Goal: Task Accomplishment & Management: Manage account settings

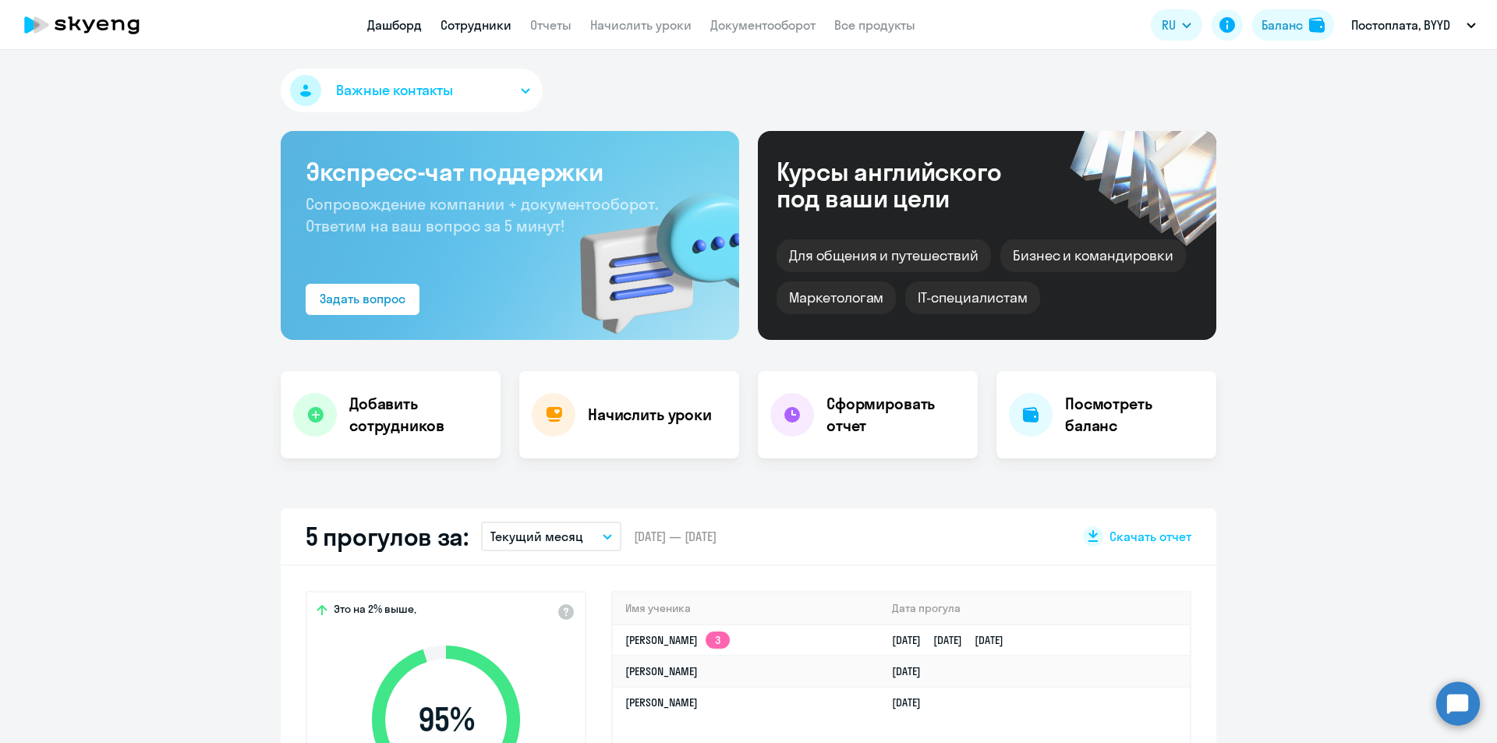
click at [464, 27] on link "Сотрудники" at bounding box center [476, 25] width 71 height 16
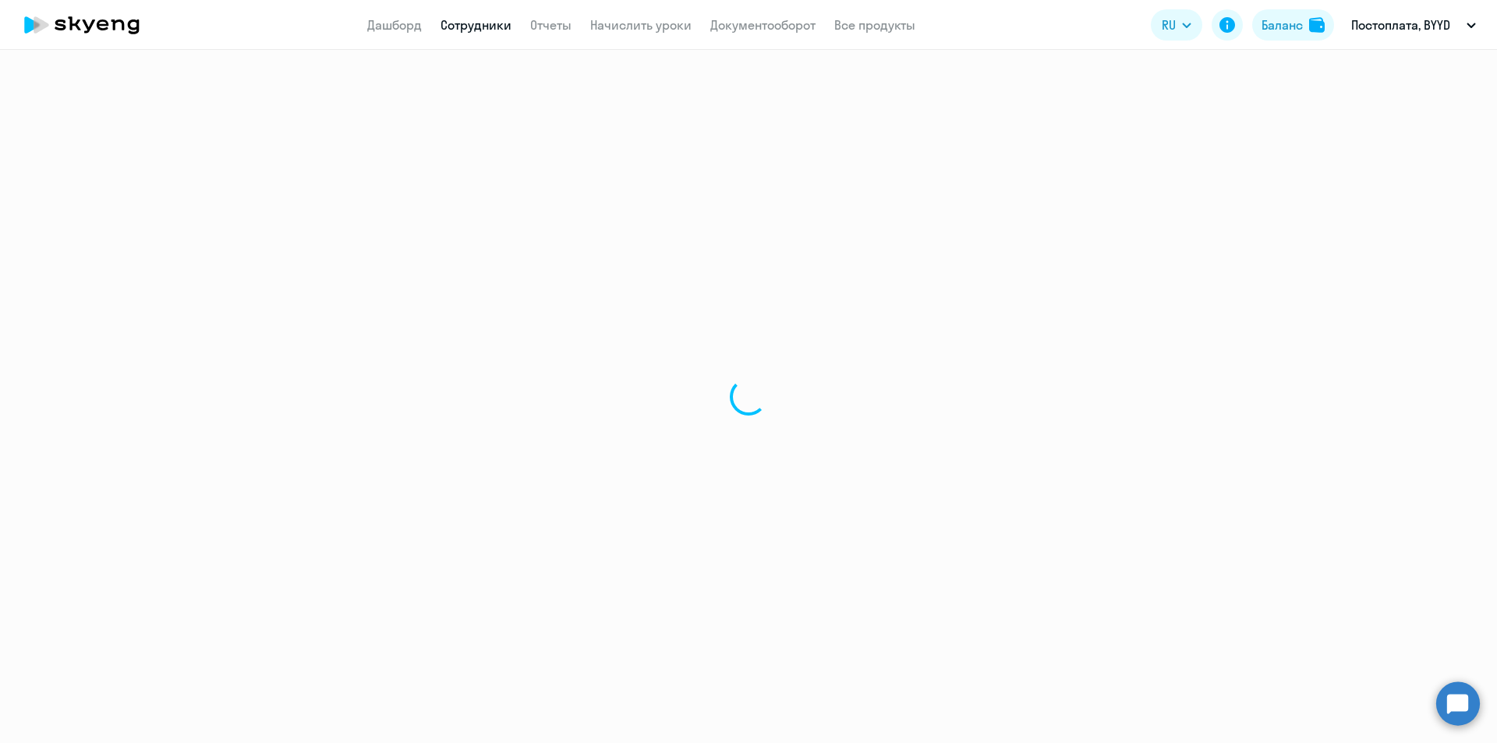
select select "30"
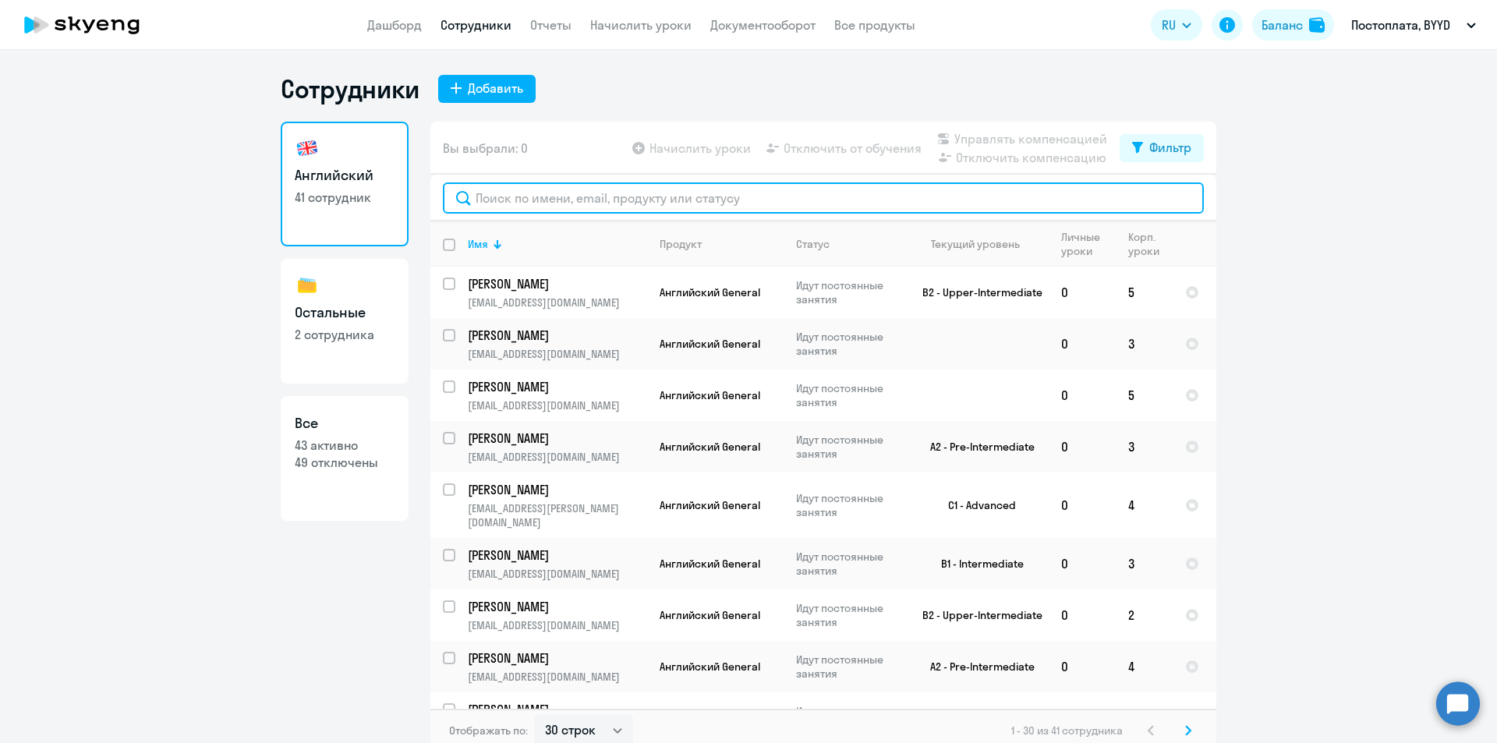
click at [618, 189] on input "text" at bounding box center [823, 197] width 761 height 31
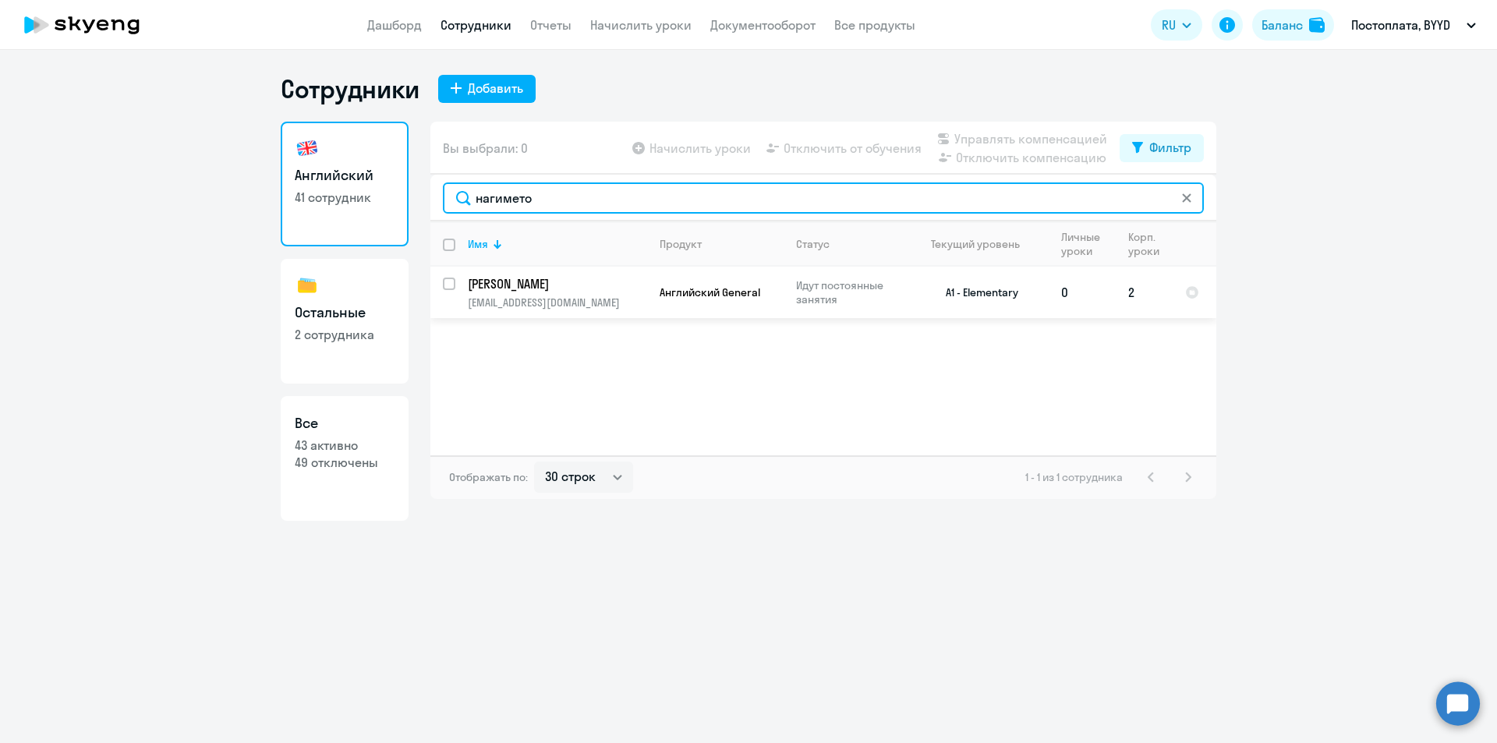
type input "нагимето"
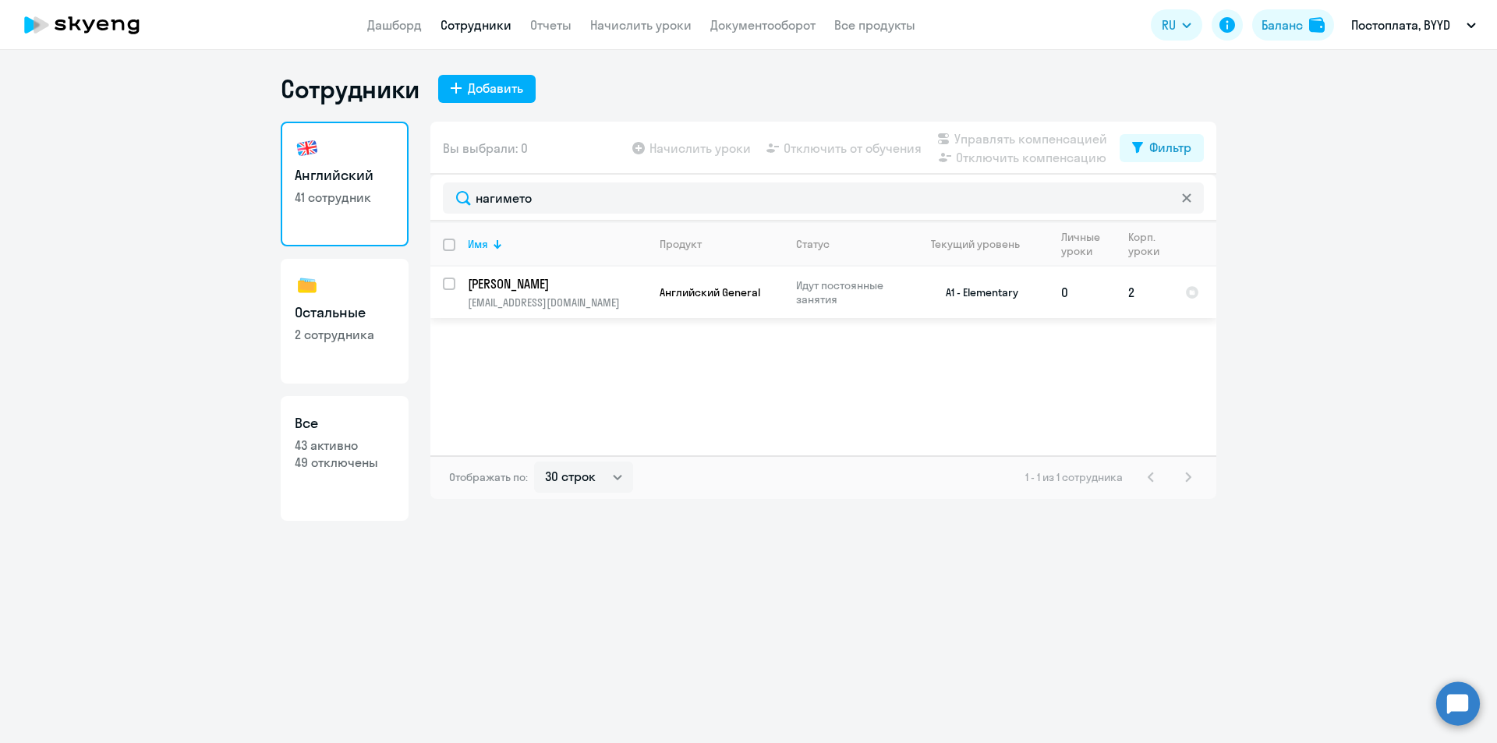
click at [623, 283] on p "[PERSON_NAME]" at bounding box center [556, 283] width 176 height 17
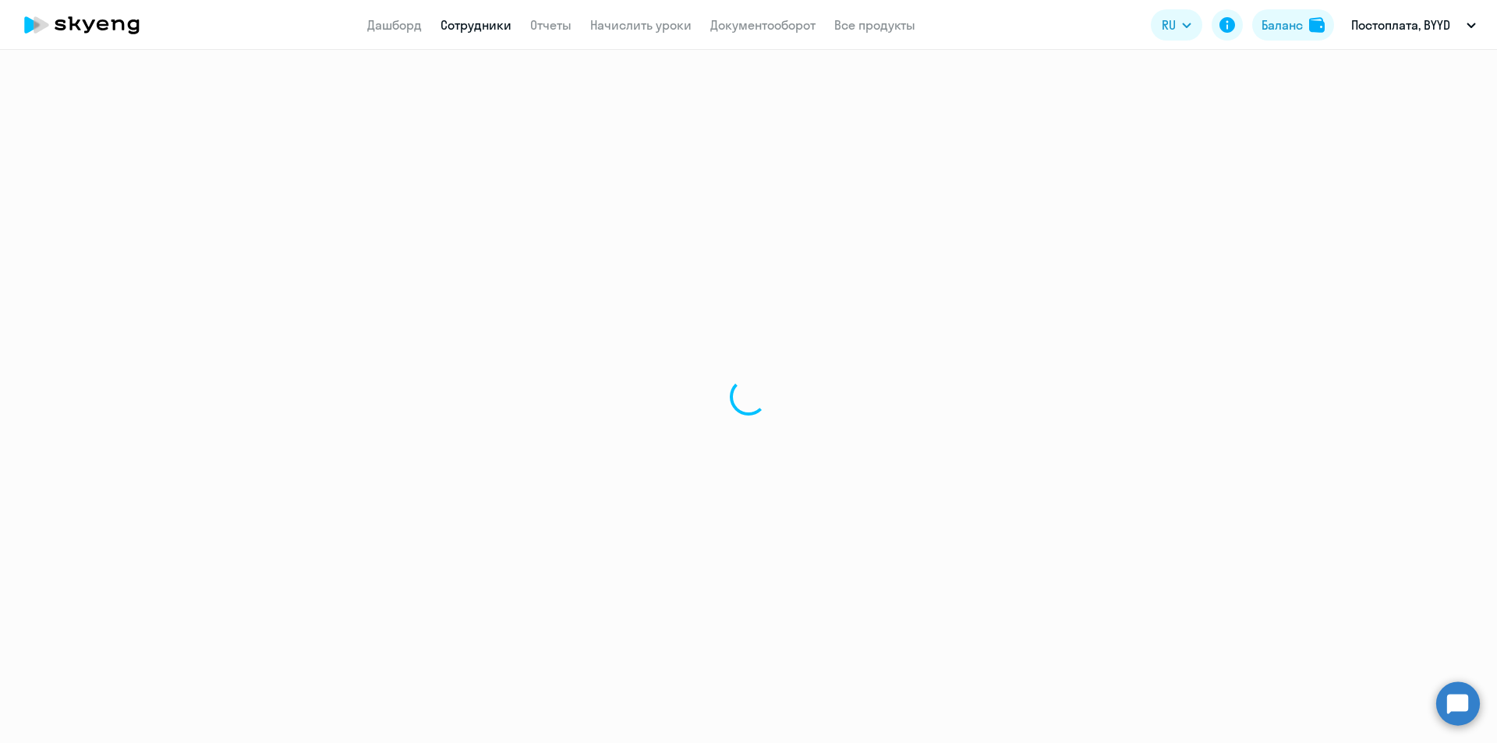
select select "english"
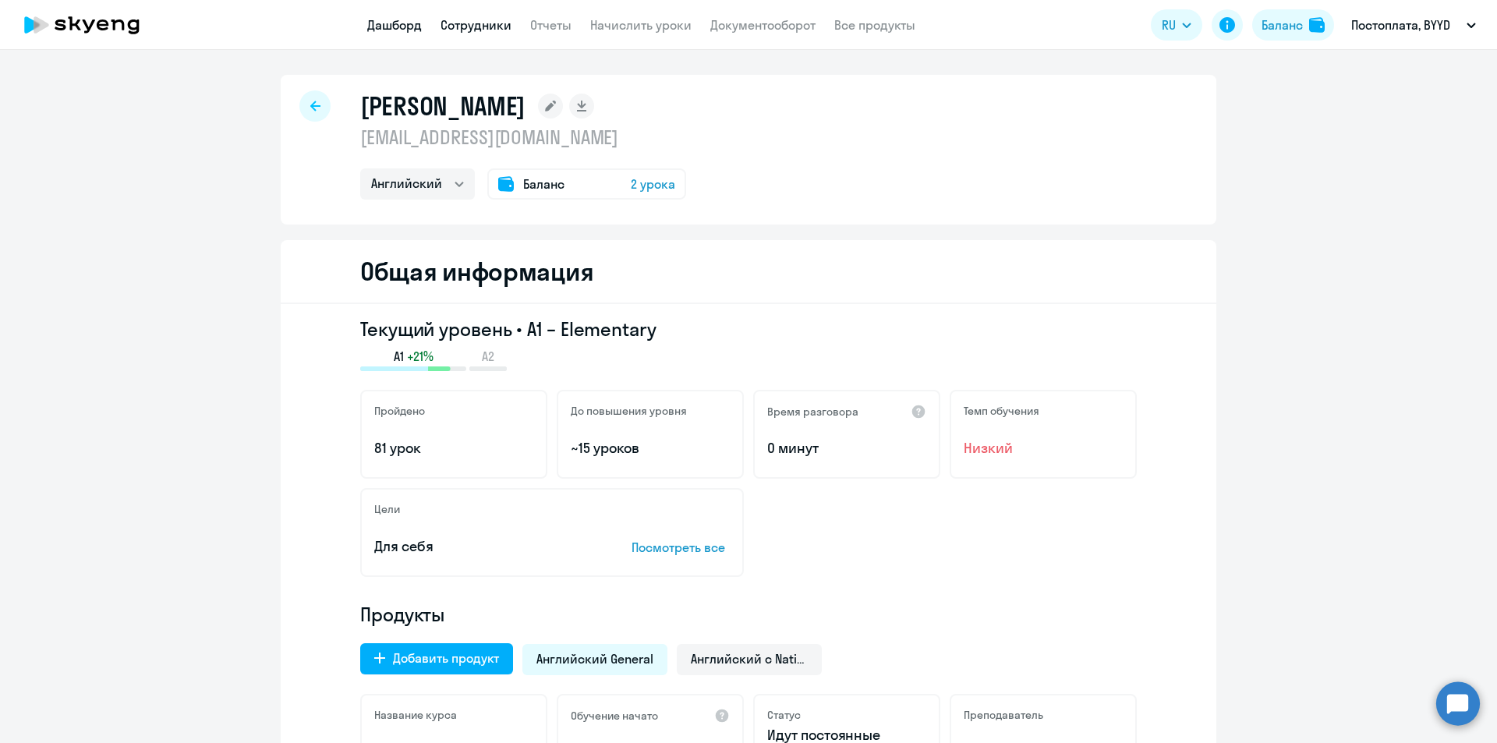
click at [387, 23] on link "Дашборд" at bounding box center [394, 25] width 55 height 16
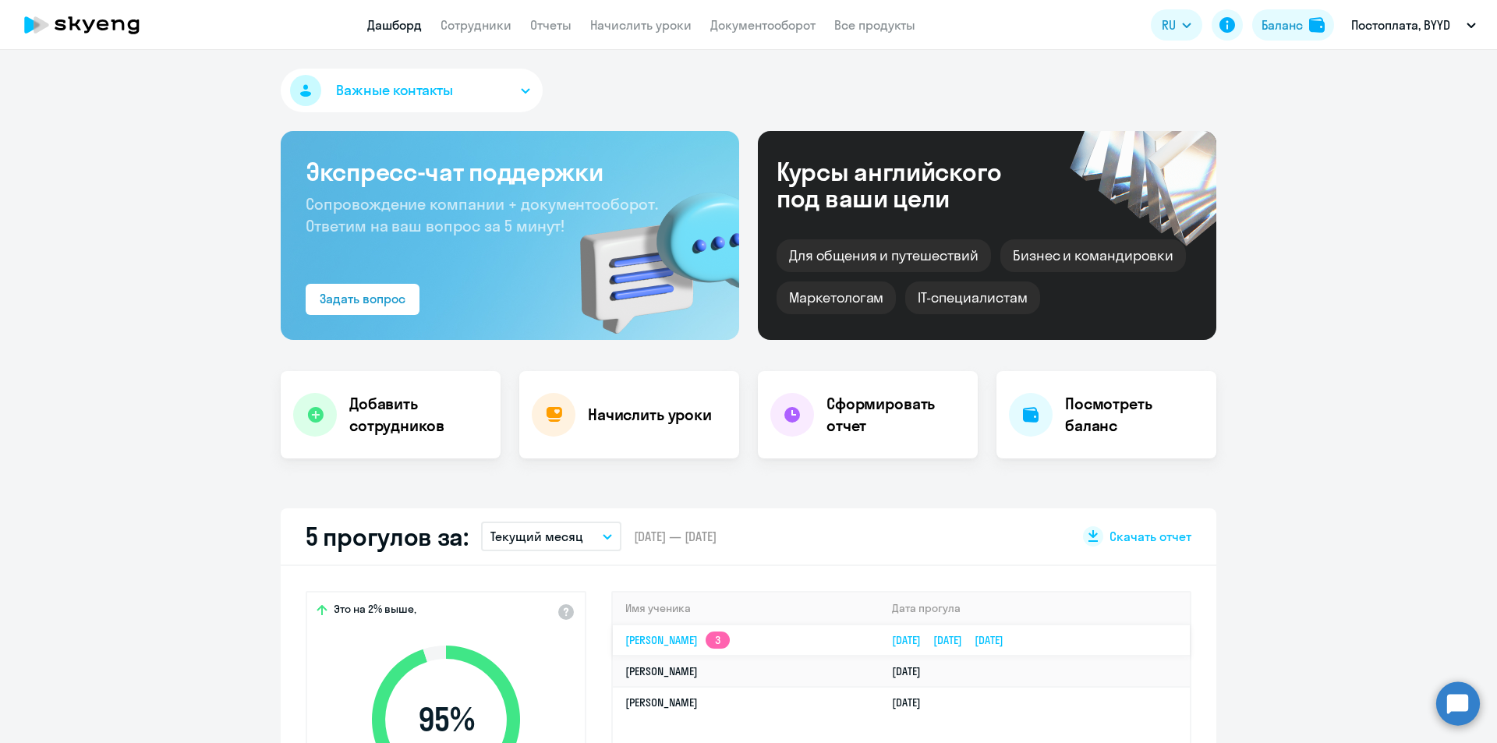
click at [651, 630] on td "[PERSON_NAME] 3" at bounding box center [746, 640] width 267 height 31
select select "english"
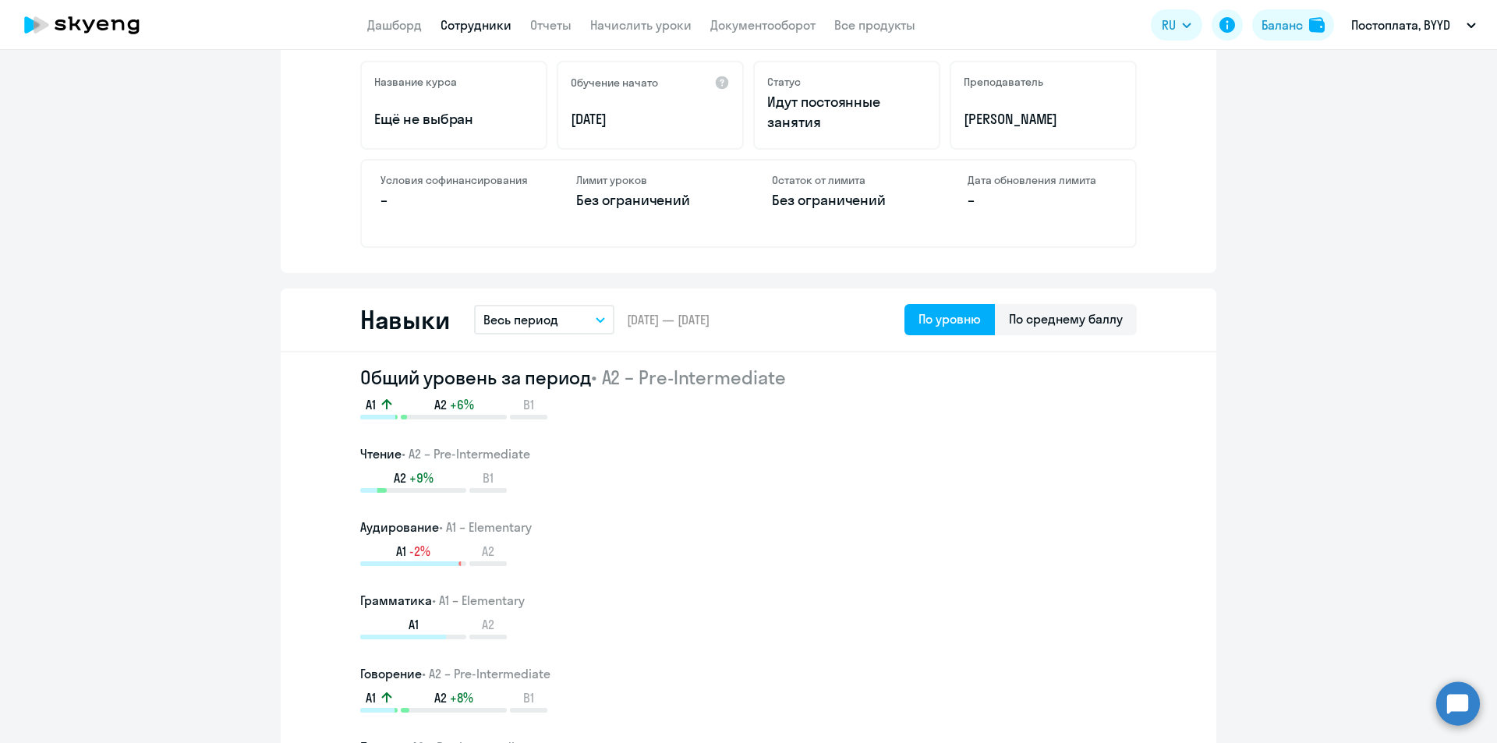
scroll to position [546, 0]
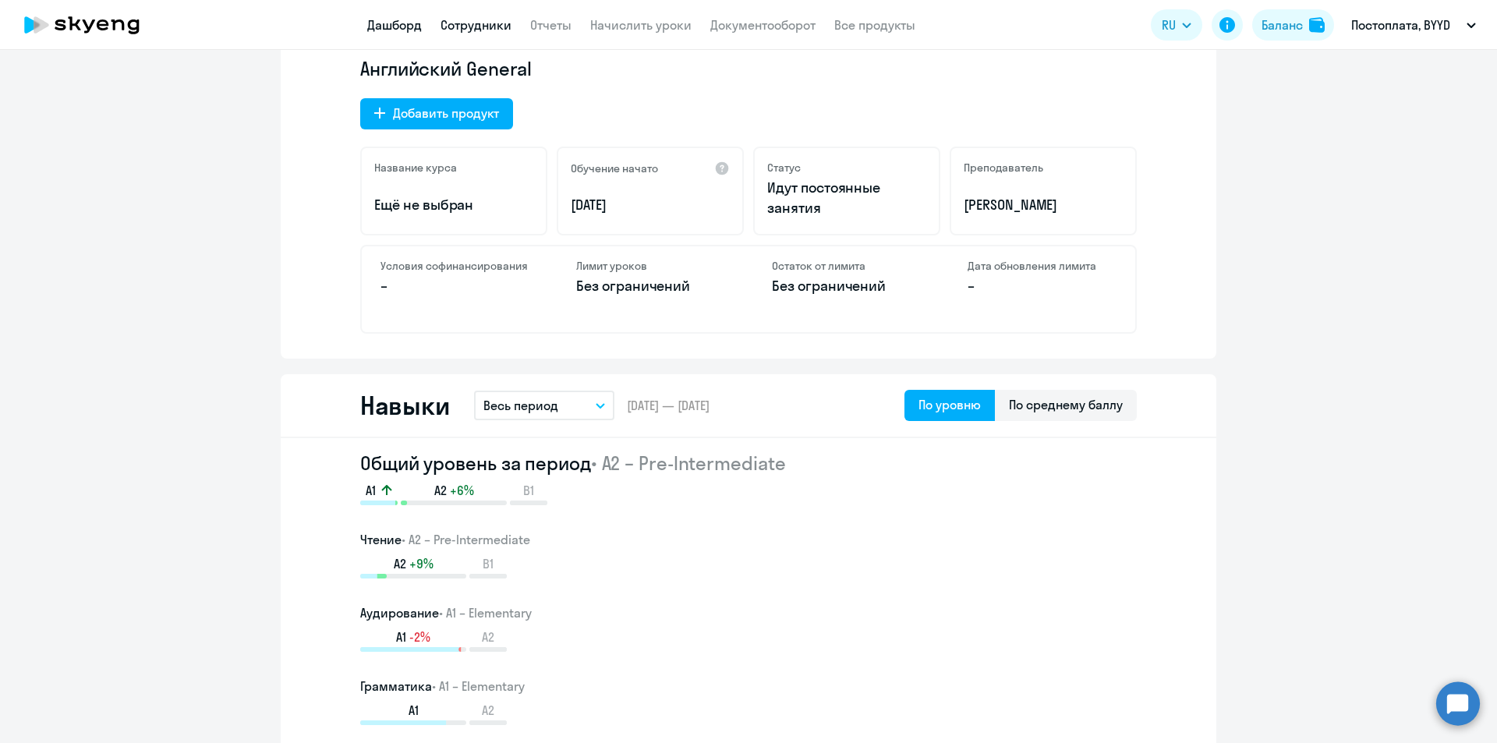
click at [389, 31] on link "Дашборд" at bounding box center [394, 25] width 55 height 16
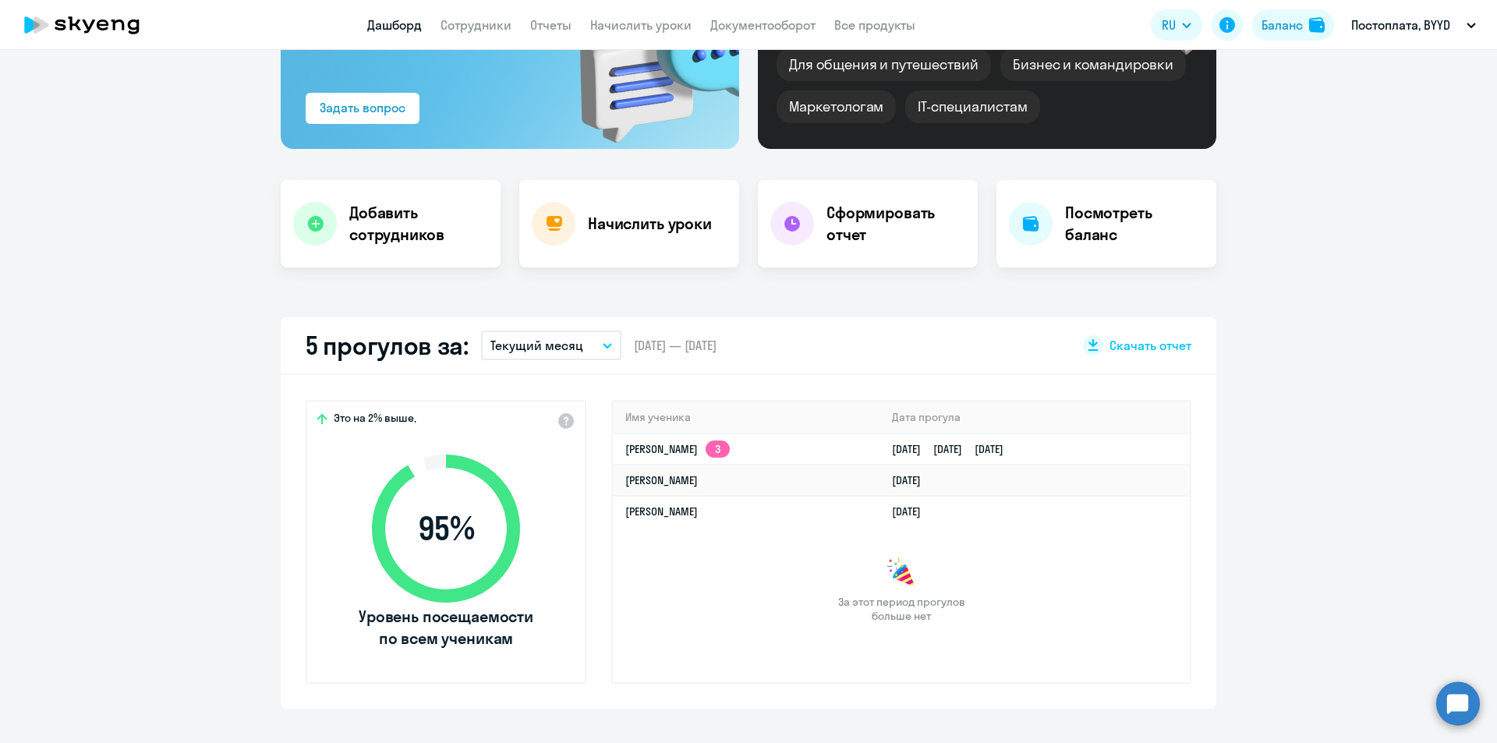
scroll to position [109, 0]
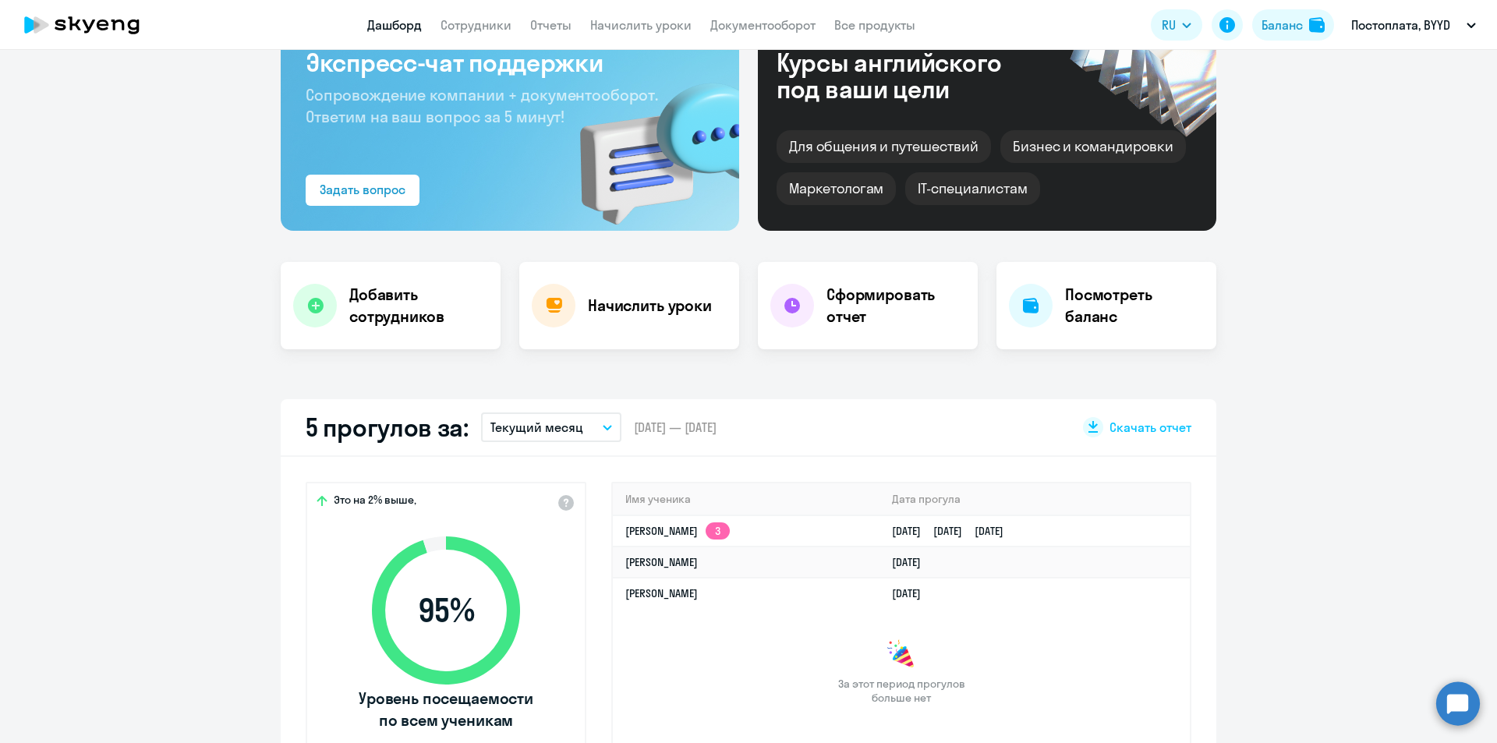
click at [496, 34] on app-header "Дашборд Сотрудники Отчеты Начислить уроки Документооборот Все продукты Дашборд …" at bounding box center [748, 25] width 1497 height 50
click at [494, 29] on link "Сотрудники" at bounding box center [476, 25] width 71 height 16
select select "30"
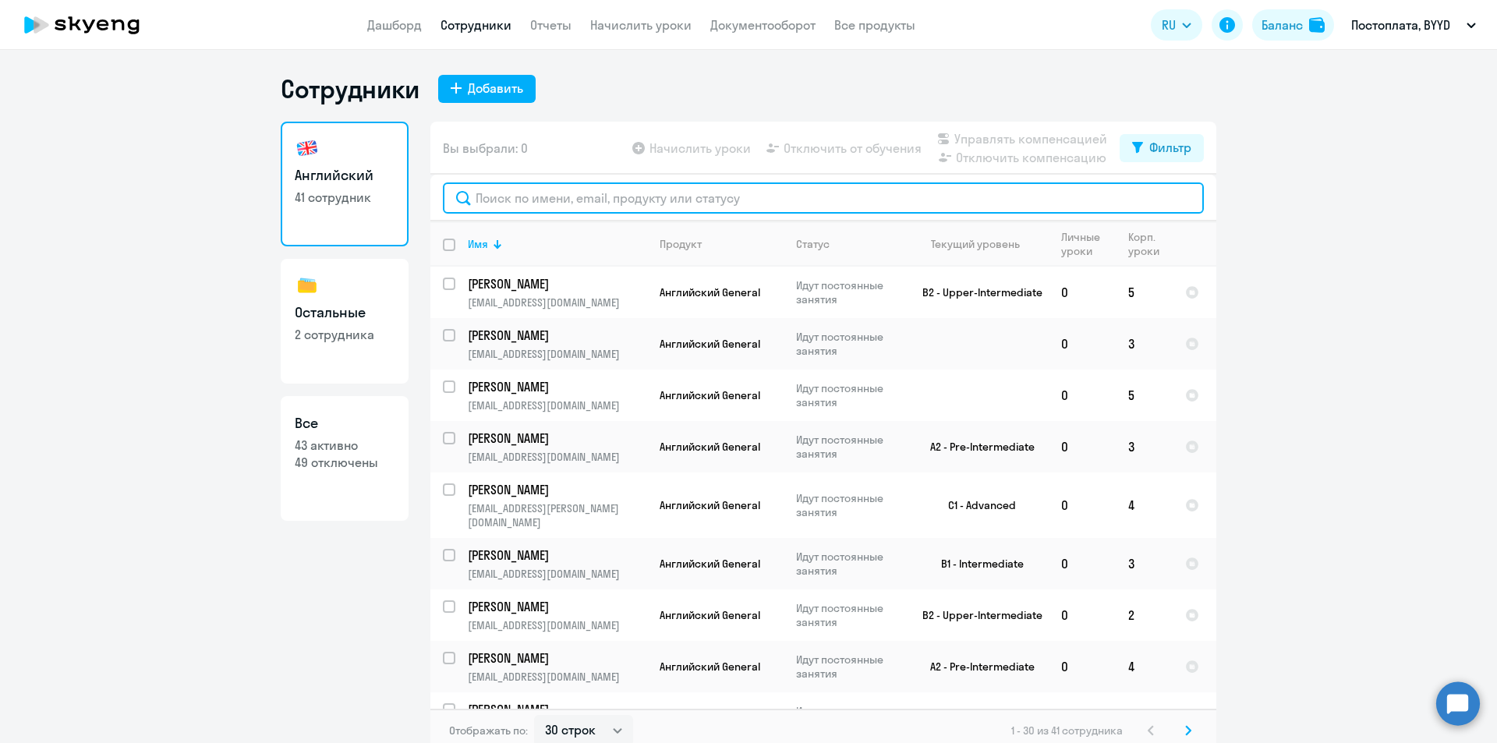
click at [548, 192] on input "text" at bounding box center [823, 197] width 761 height 31
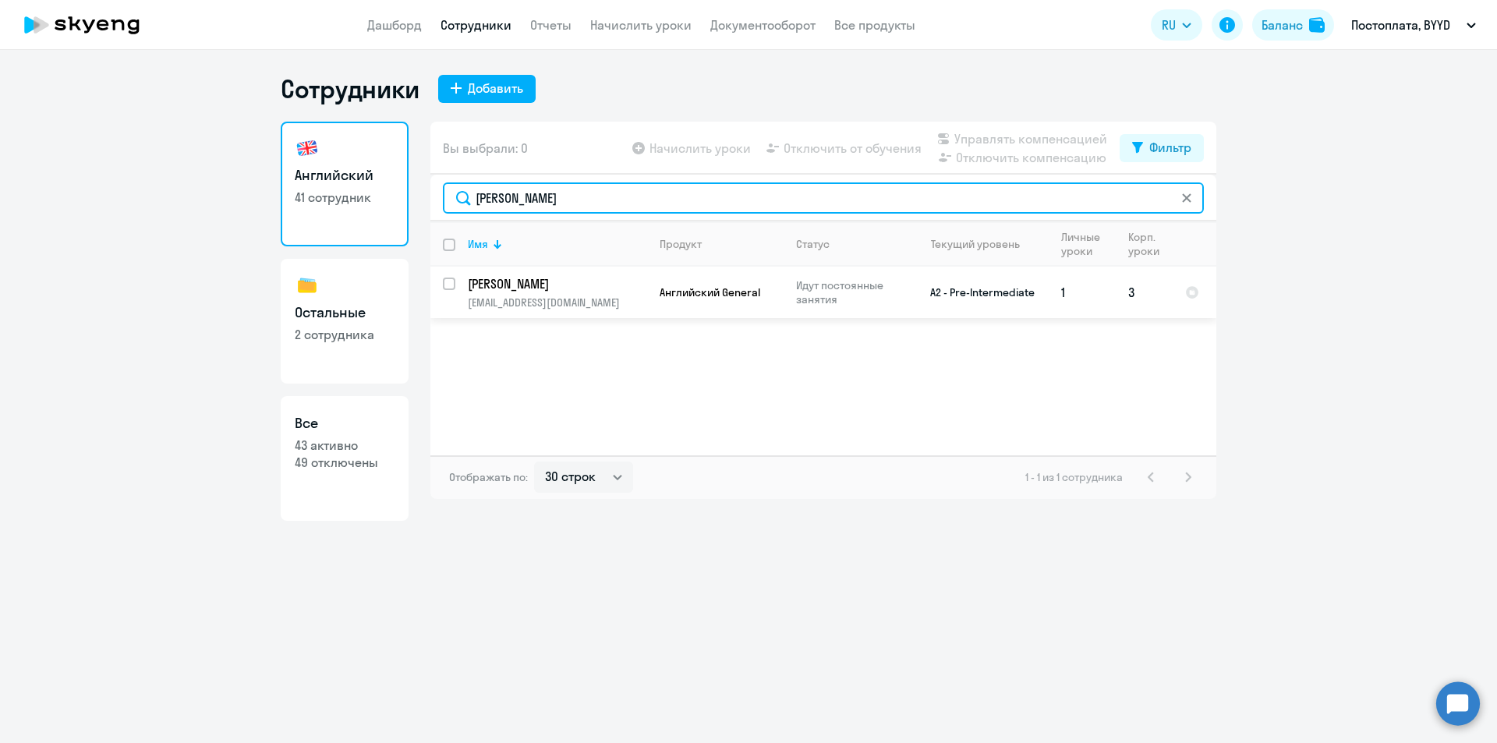
type input "[PERSON_NAME]"
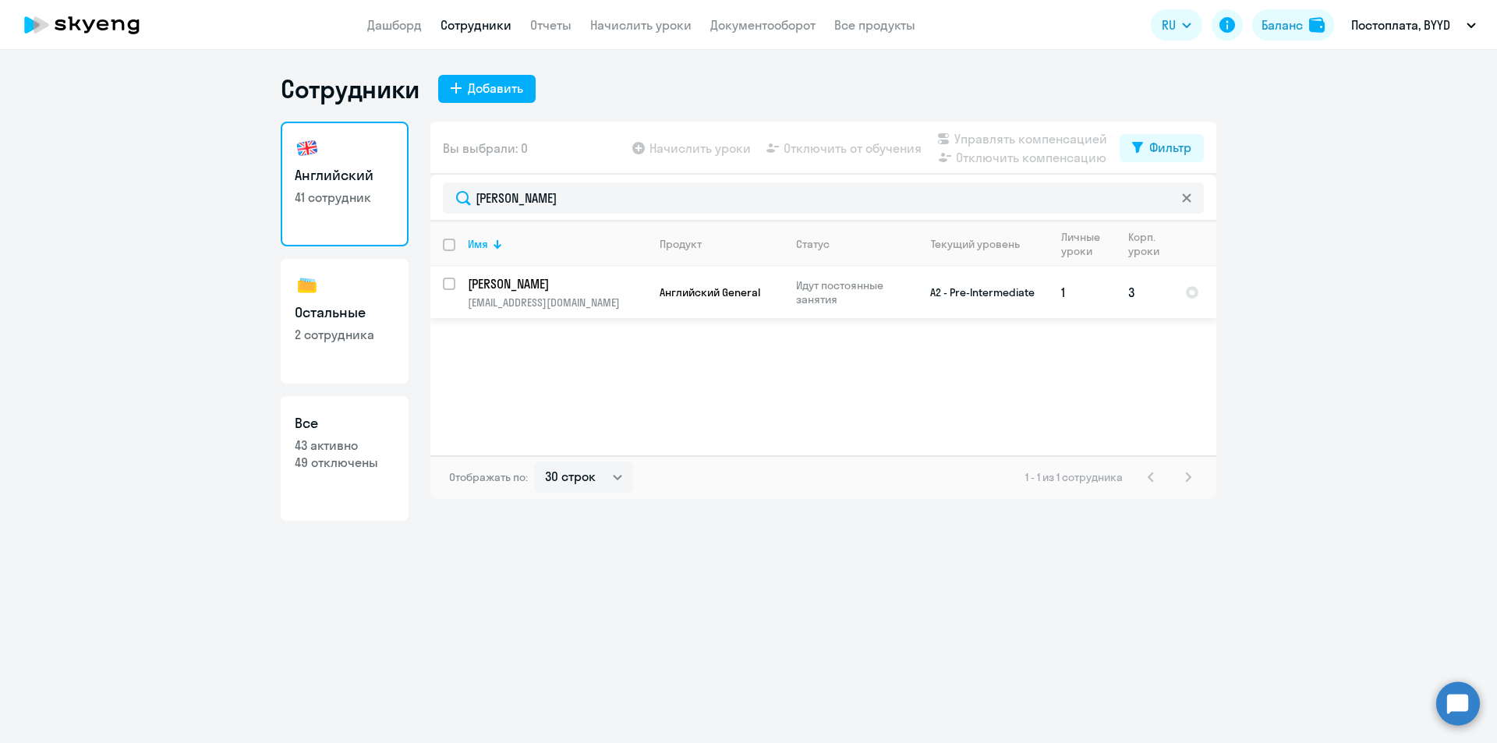
click at [454, 285] on input "select row 38845308" at bounding box center [458, 293] width 31 height 31
checkbox input "true"
click at [857, 143] on span "Отключить от обучения" at bounding box center [853, 148] width 138 height 19
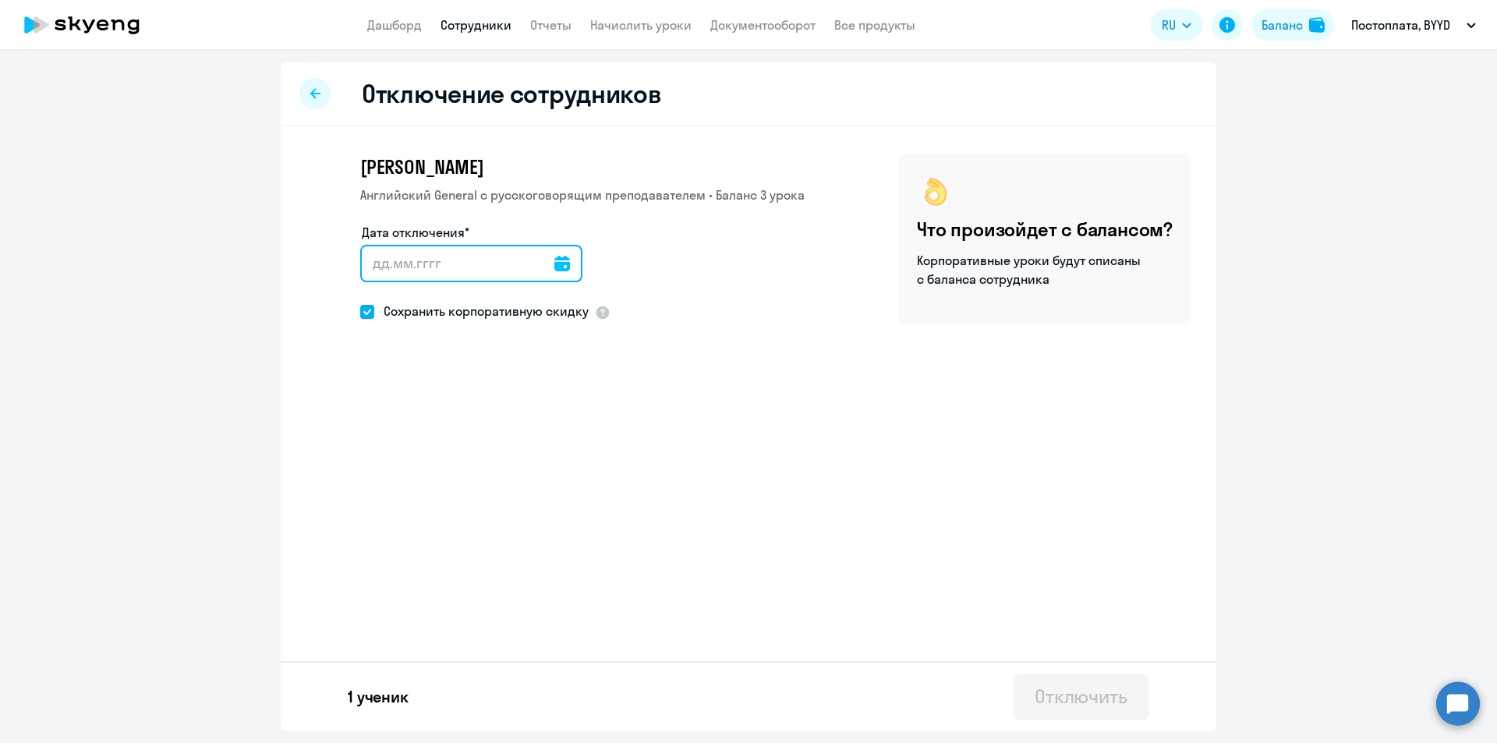
click at [494, 269] on input "Дата отключения*" at bounding box center [471, 263] width 222 height 37
click at [557, 266] on icon at bounding box center [562, 264] width 16 height 16
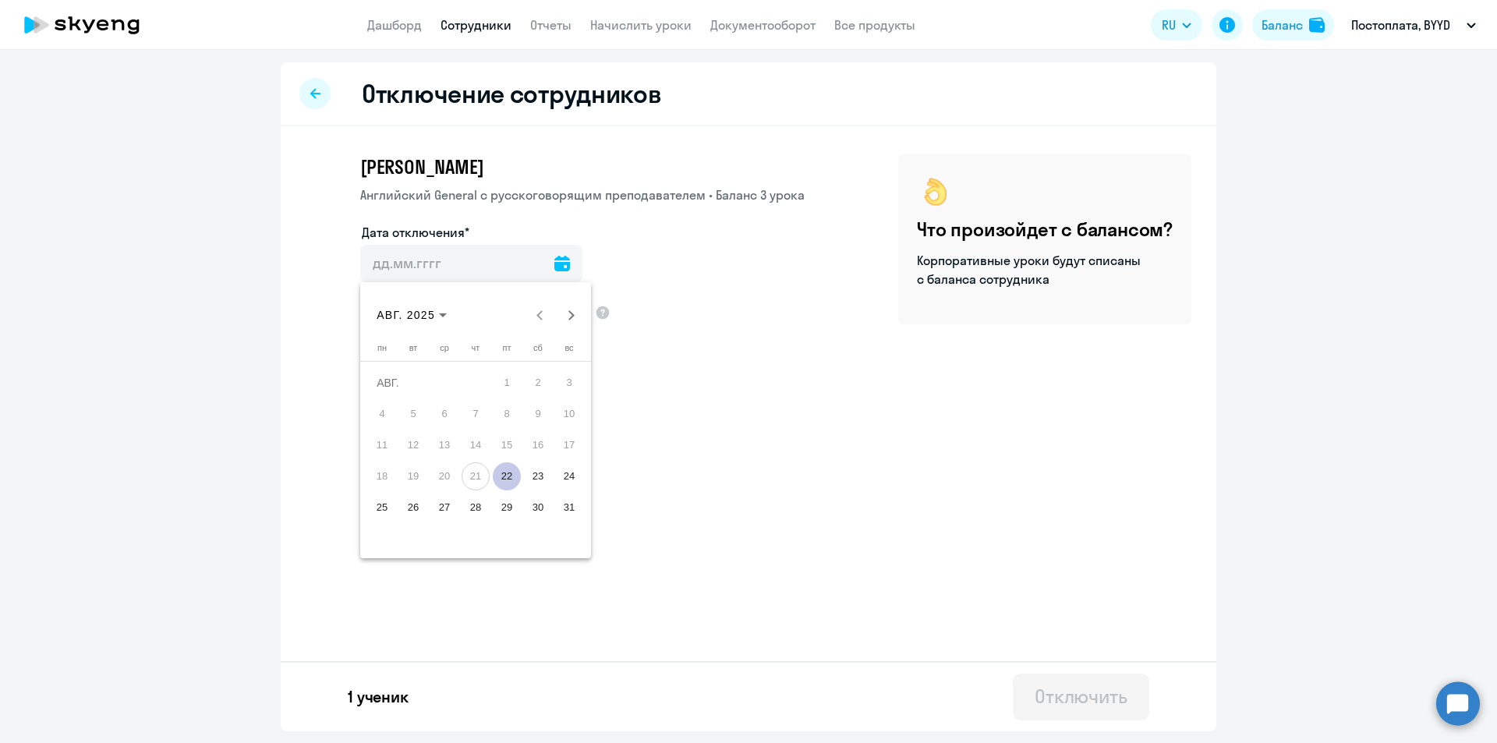
click at [499, 480] on span "22" at bounding box center [507, 476] width 28 height 28
type input "[DATE]"
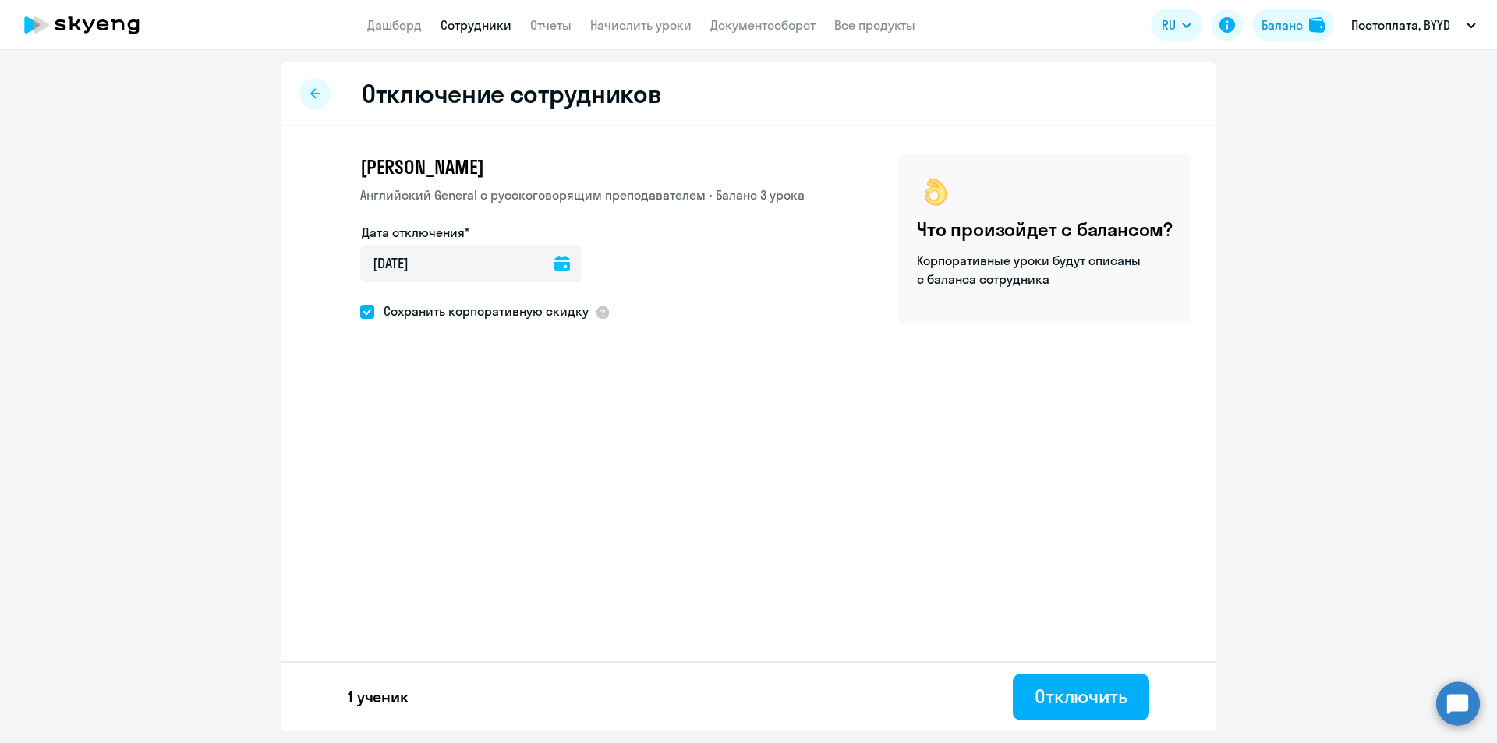
click at [435, 314] on span "Сохранить корпоративную скидку" at bounding box center [481, 311] width 214 height 19
click at [360, 312] on input "Сохранить корпоративную скидку" at bounding box center [359, 311] width 1 height 1
checkbox input "false"
click at [1100, 712] on button "Отключить" at bounding box center [1081, 697] width 136 height 47
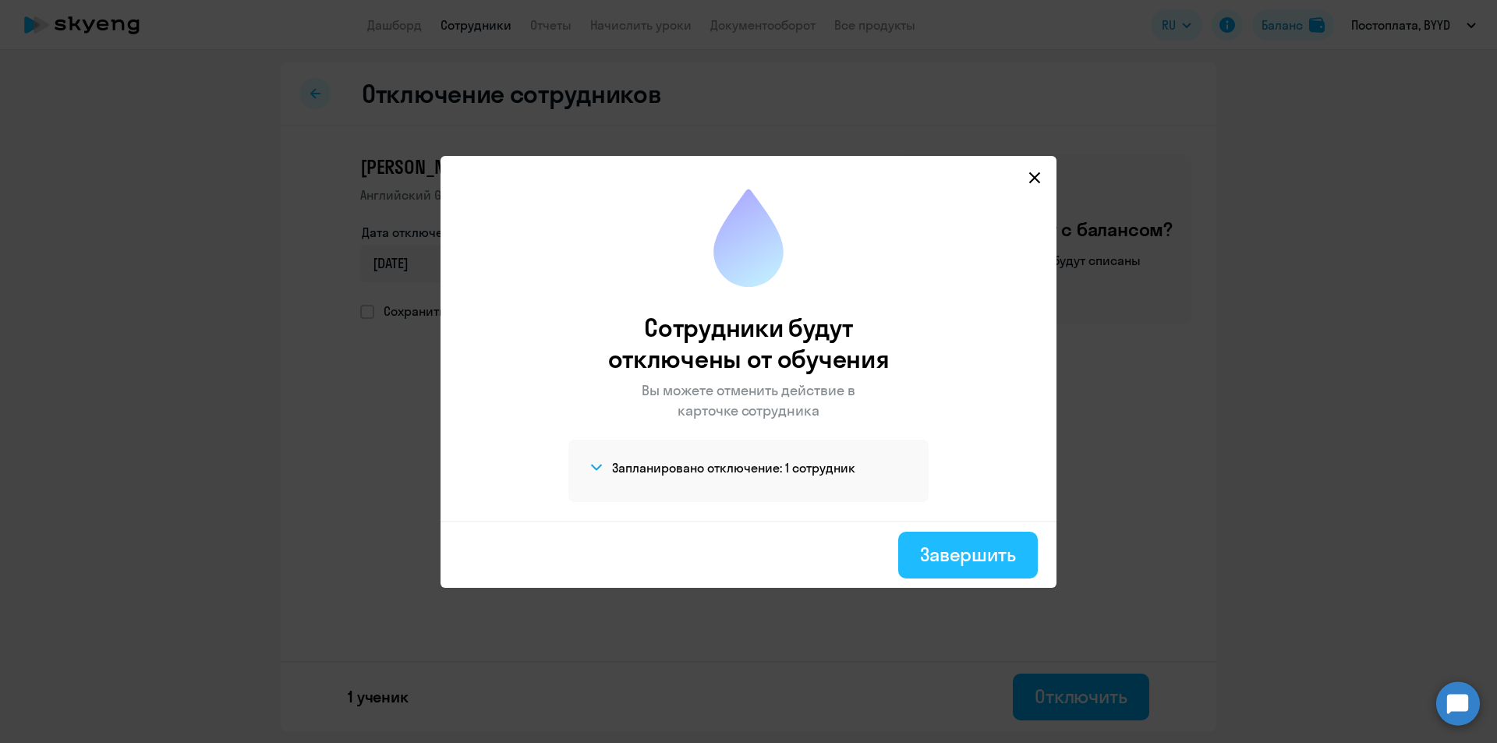
click at [926, 555] on div "Завершить" at bounding box center [968, 554] width 96 height 25
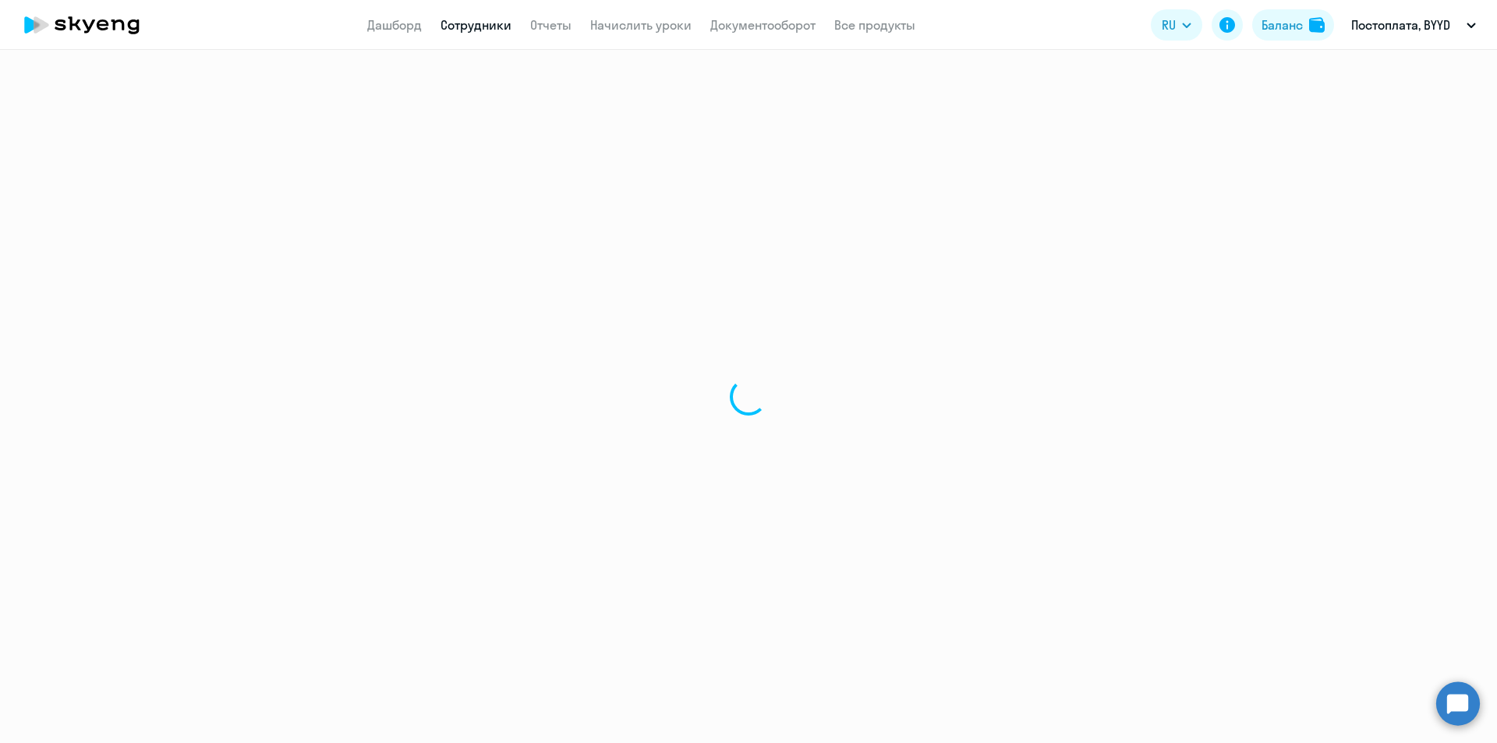
select select "30"
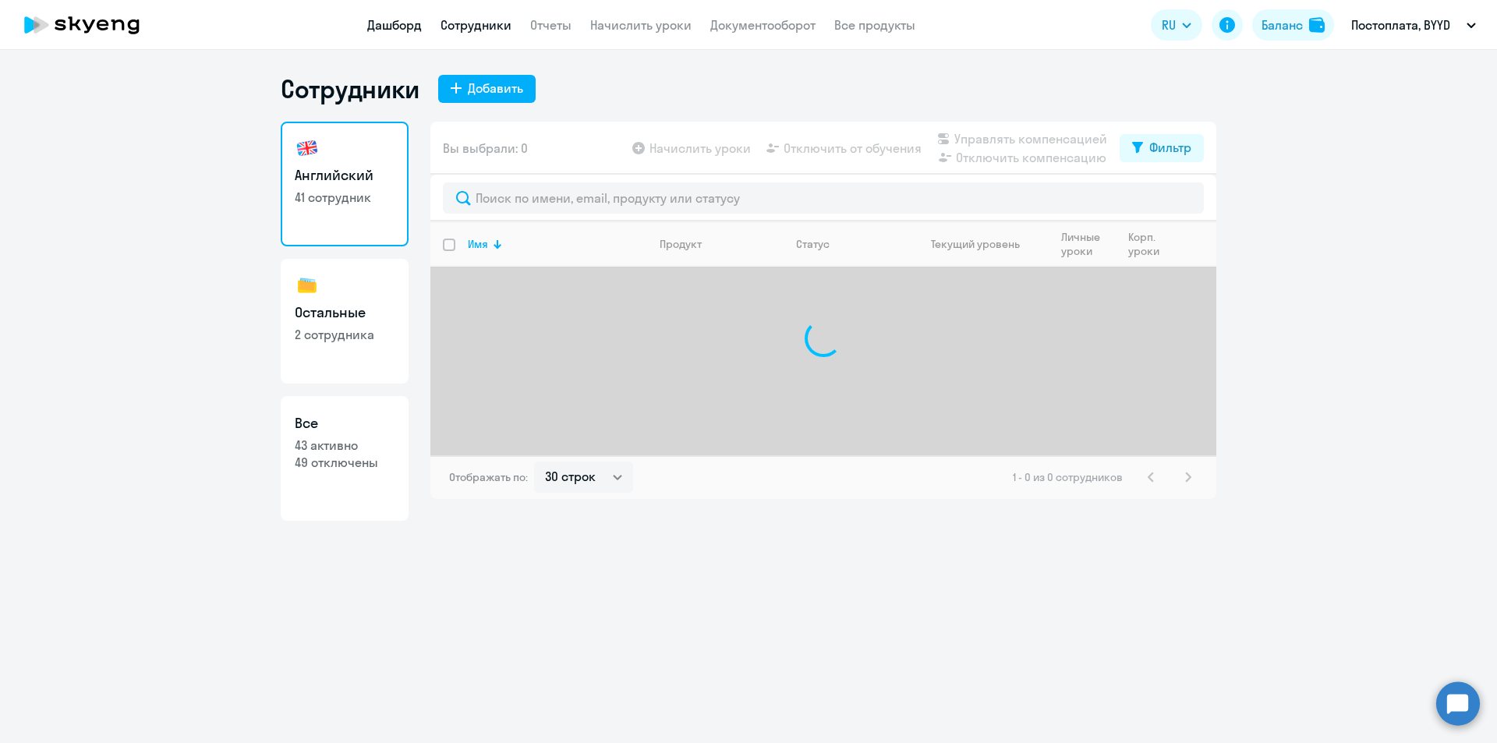
click at [405, 22] on link "Дашборд" at bounding box center [394, 25] width 55 height 16
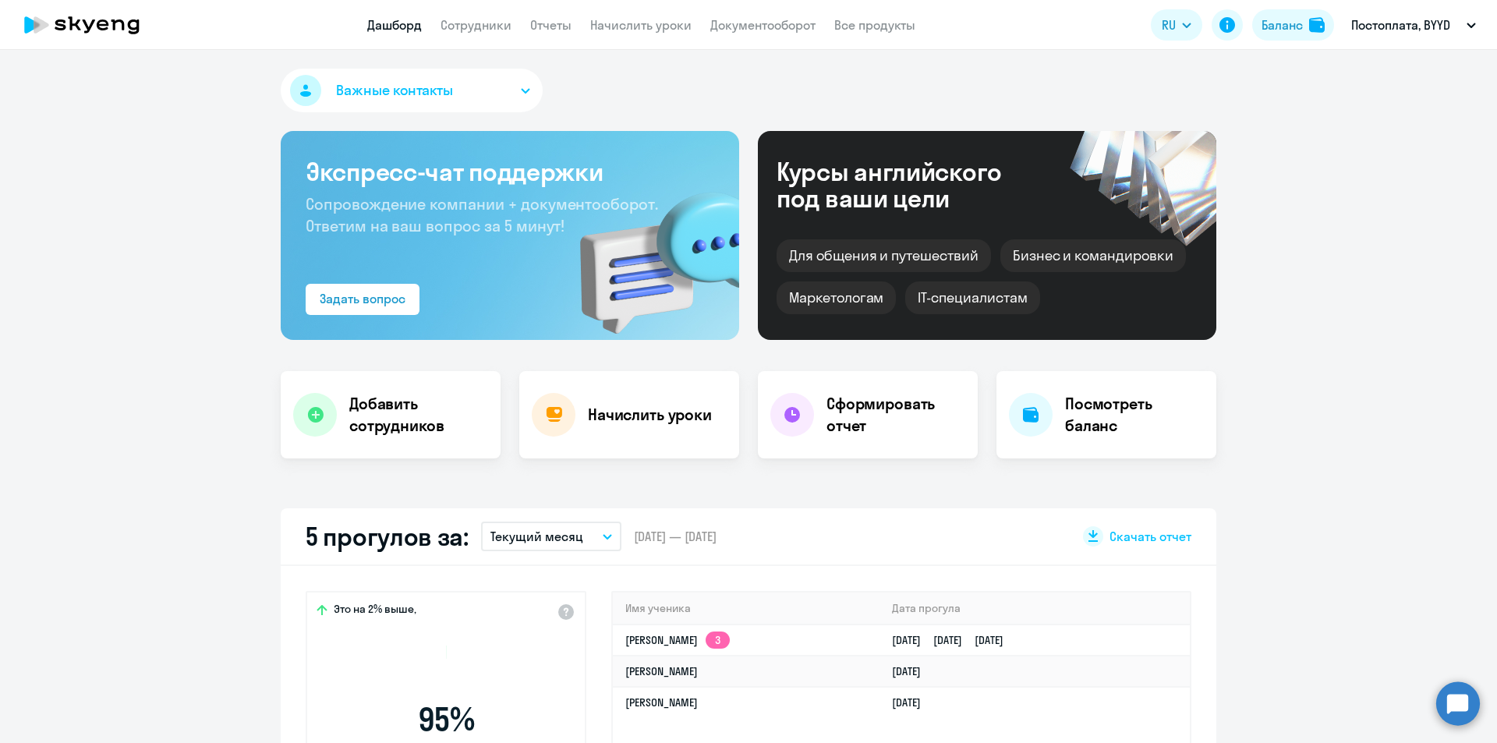
scroll to position [312, 0]
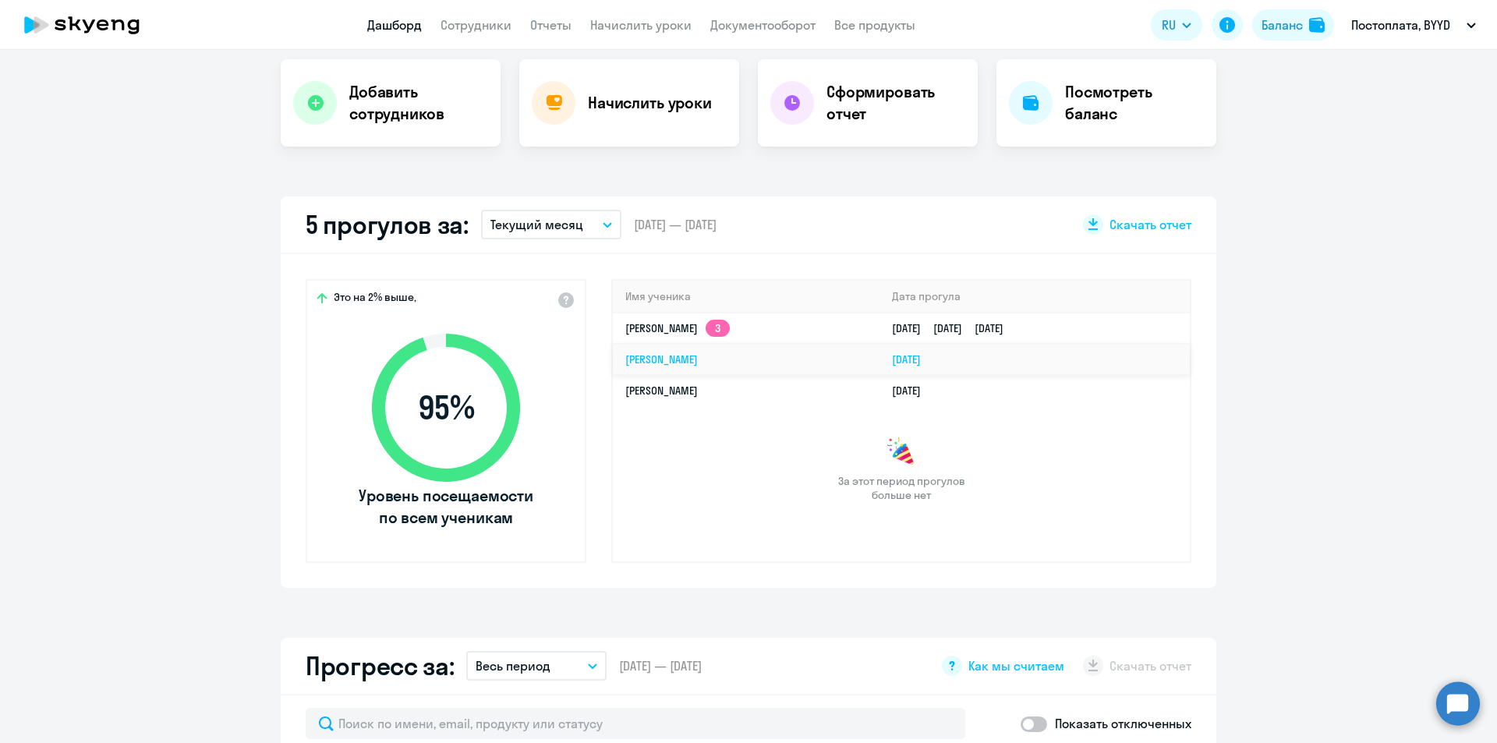
click at [679, 354] on link "[PERSON_NAME]" at bounding box center [661, 359] width 73 height 14
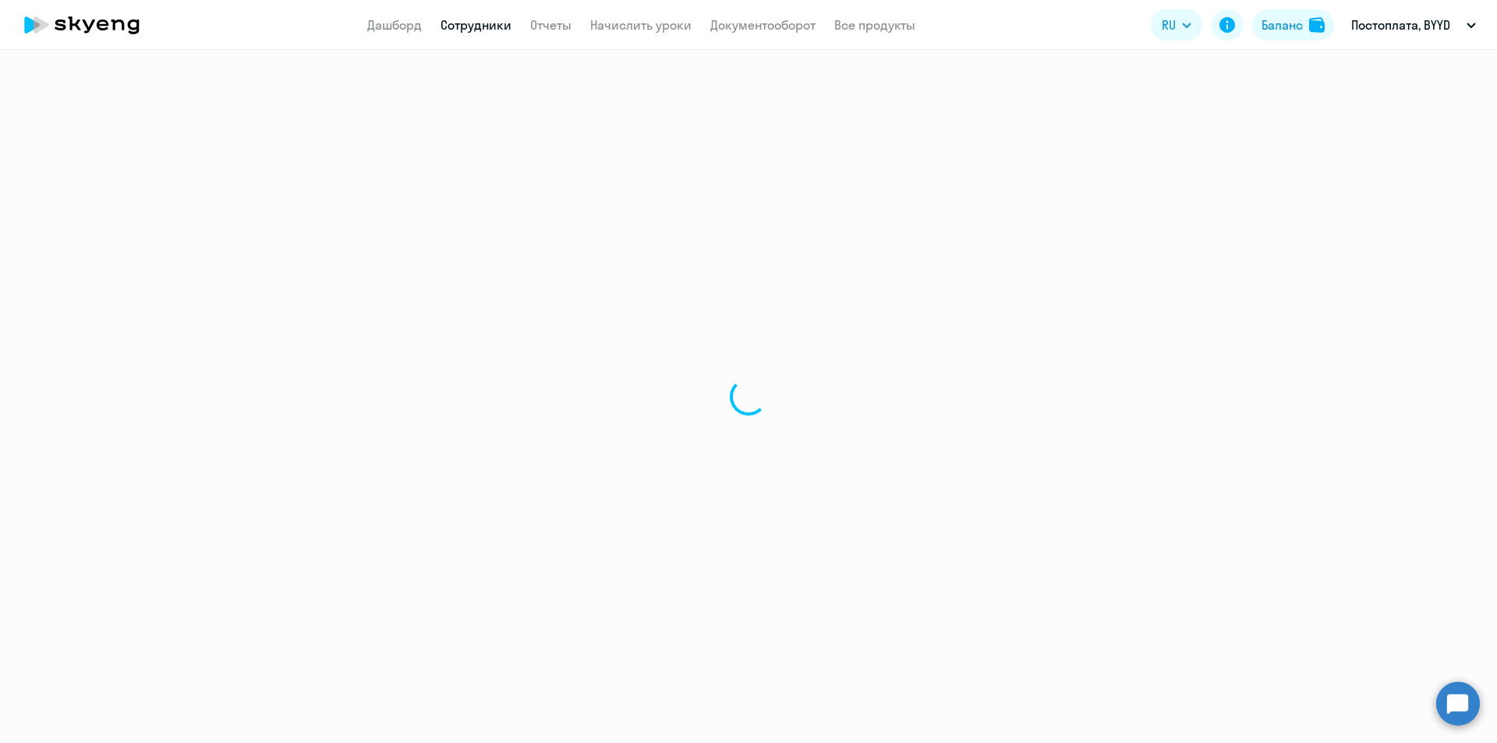
select select "english"
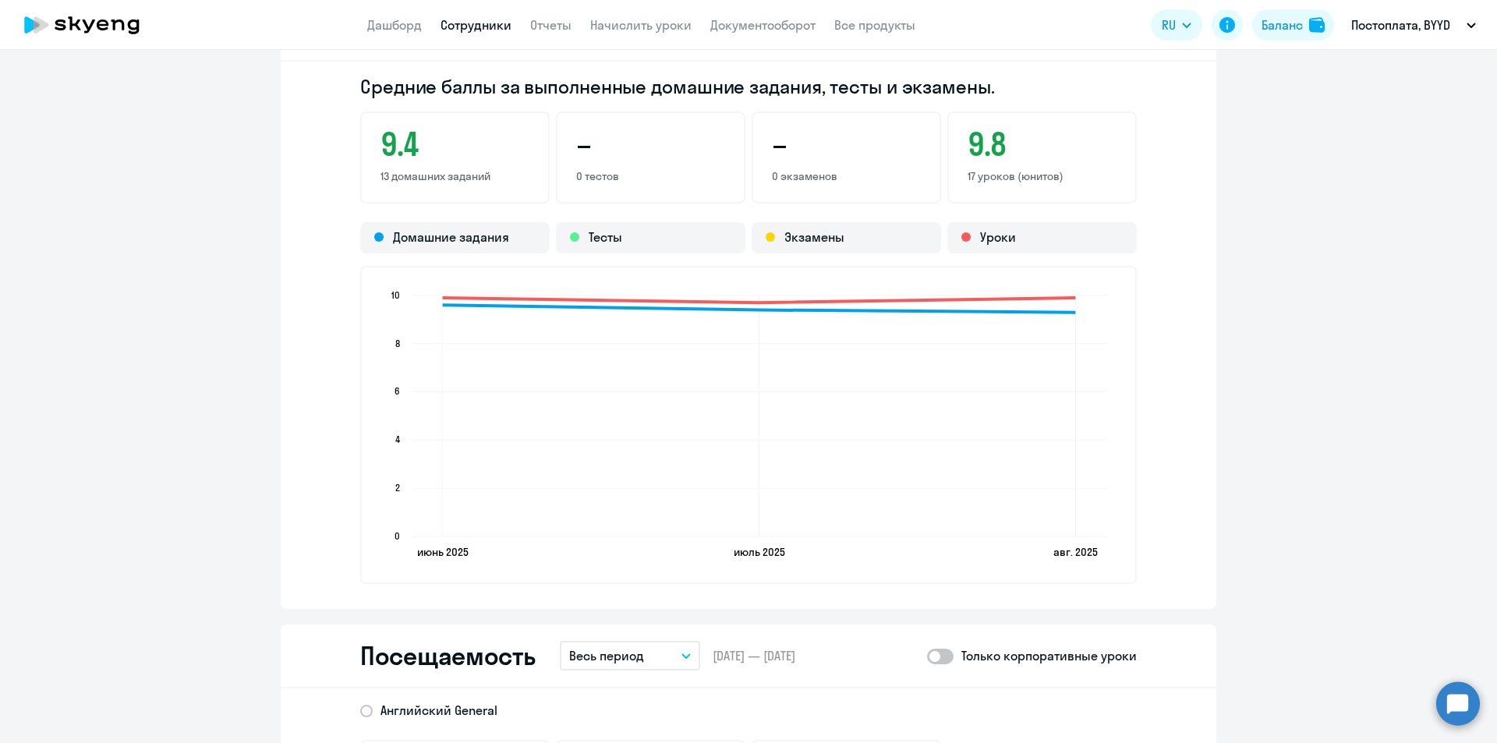
scroll to position [1092, 0]
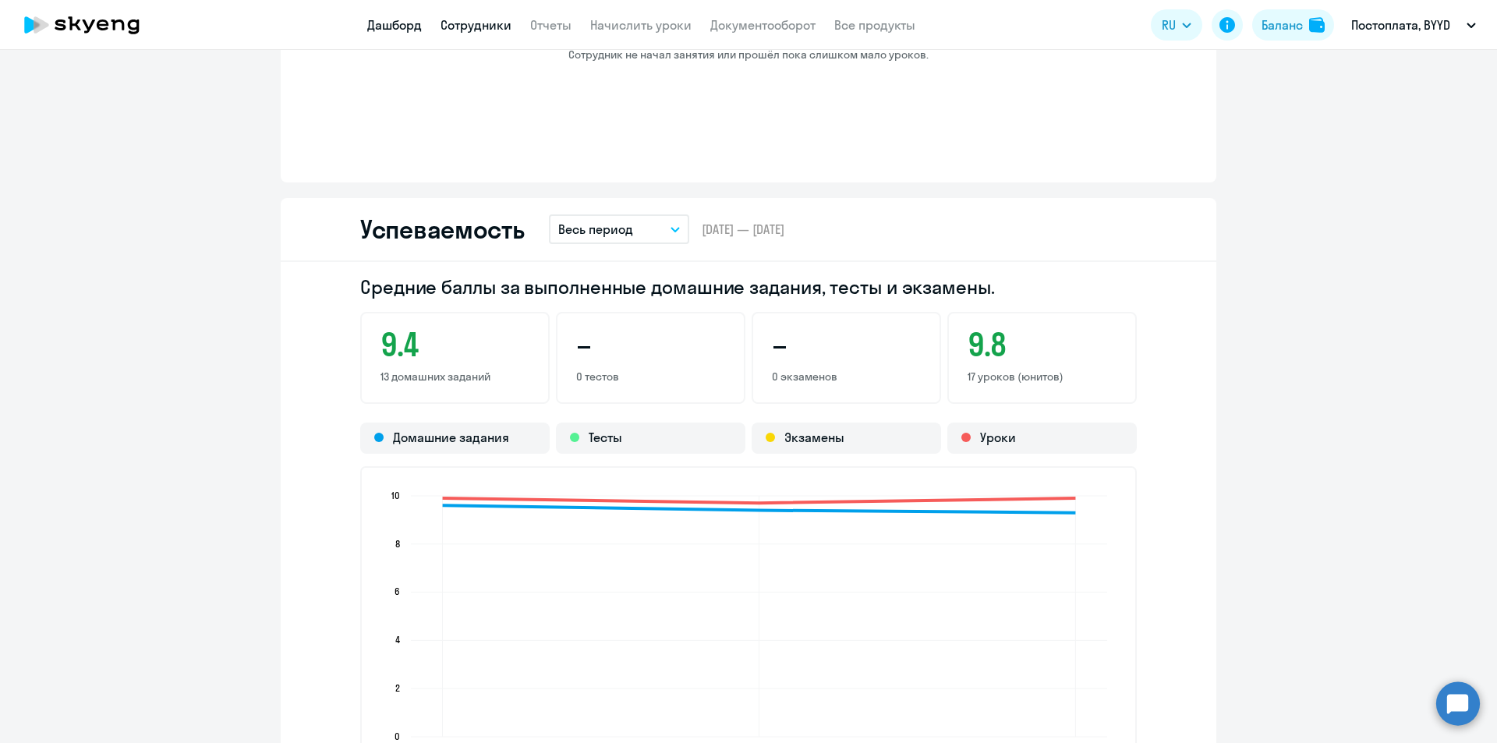
click at [416, 19] on link "Дашборд" at bounding box center [394, 25] width 55 height 16
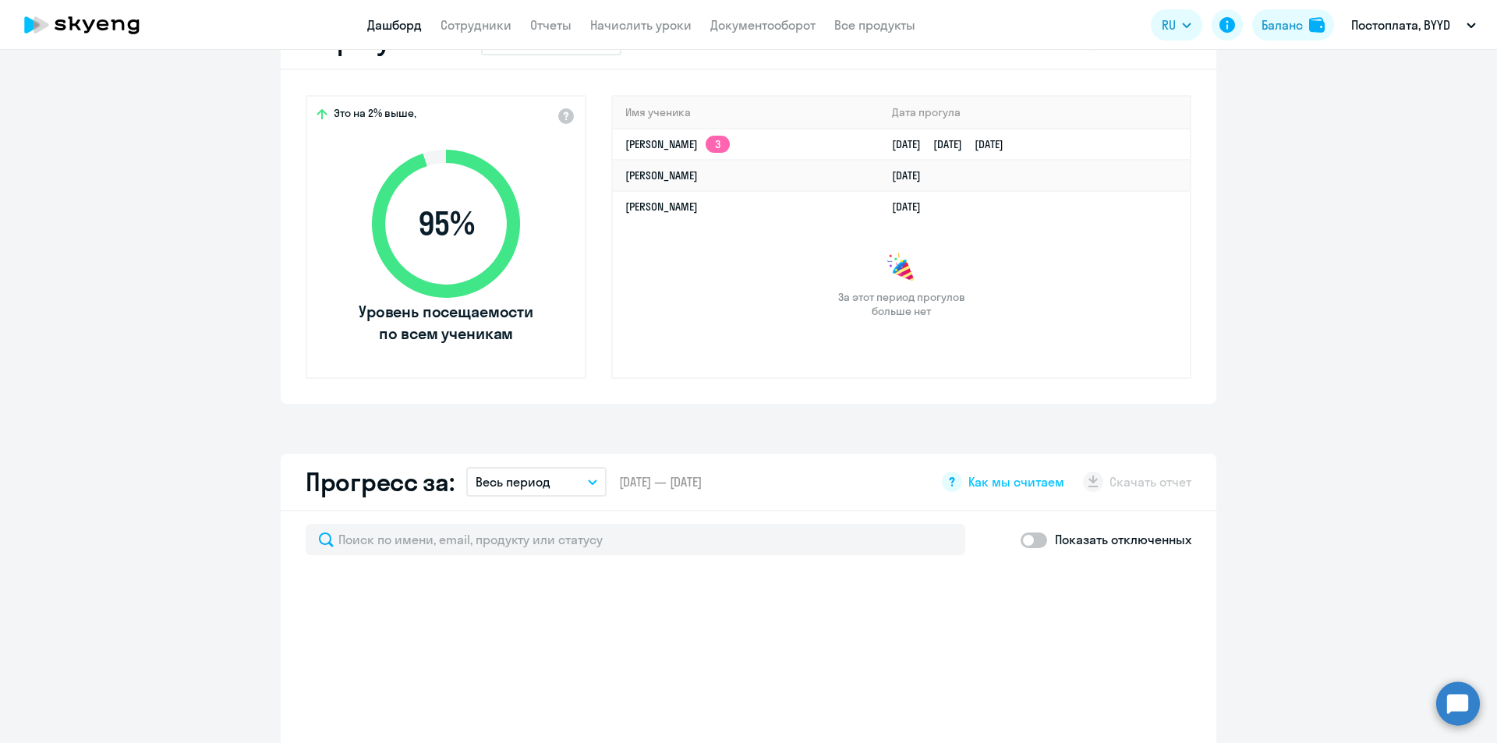
scroll to position [421, 0]
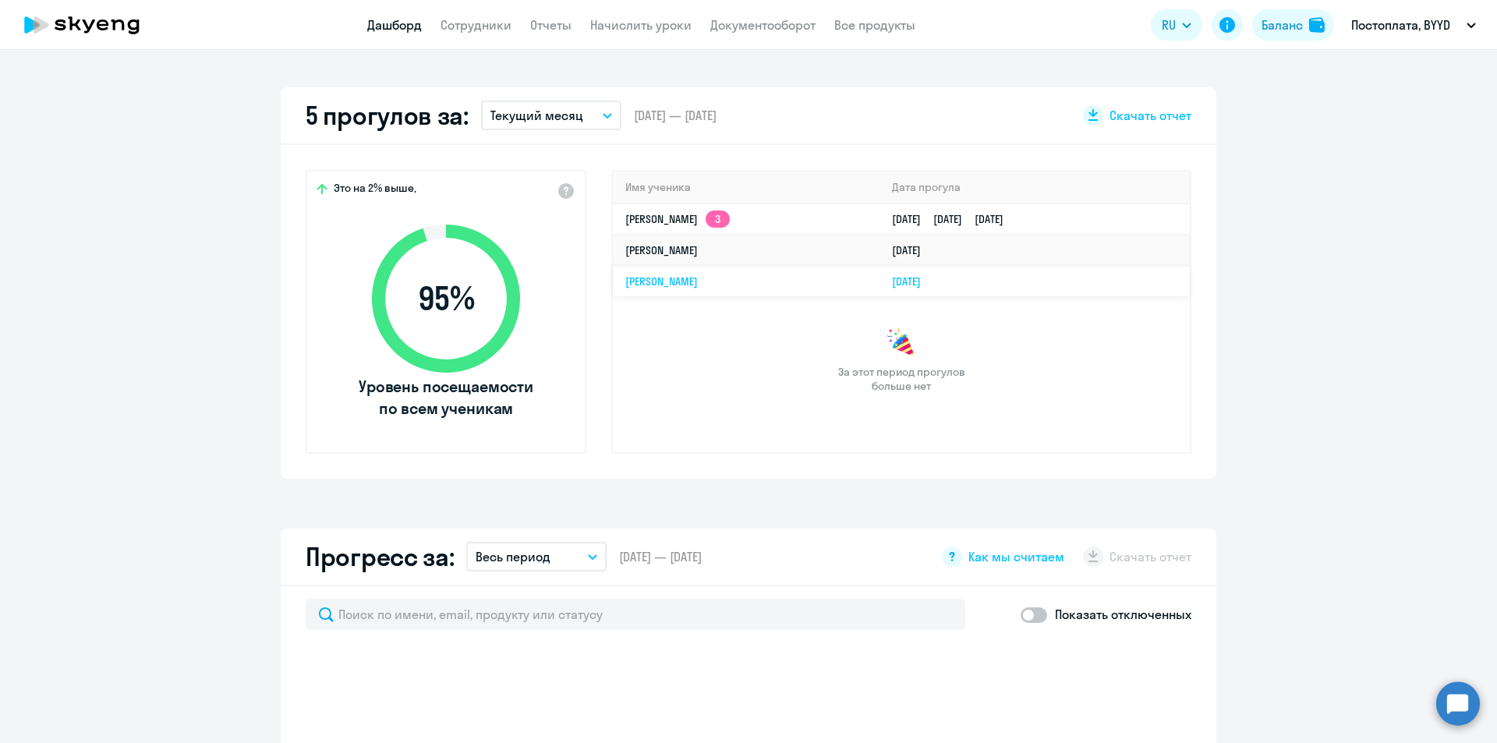
click at [651, 280] on link "[PERSON_NAME]" at bounding box center [661, 281] width 73 height 14
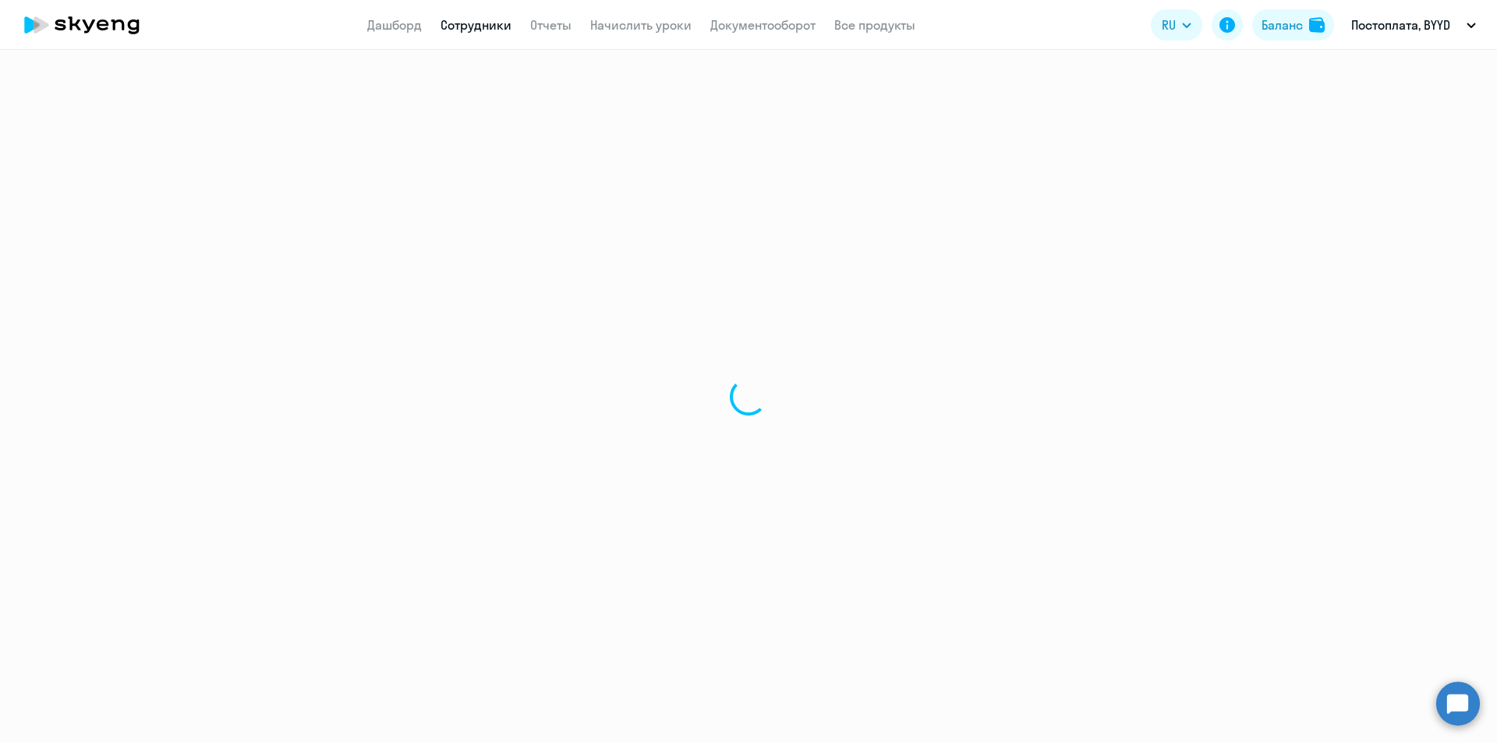
select select "english"
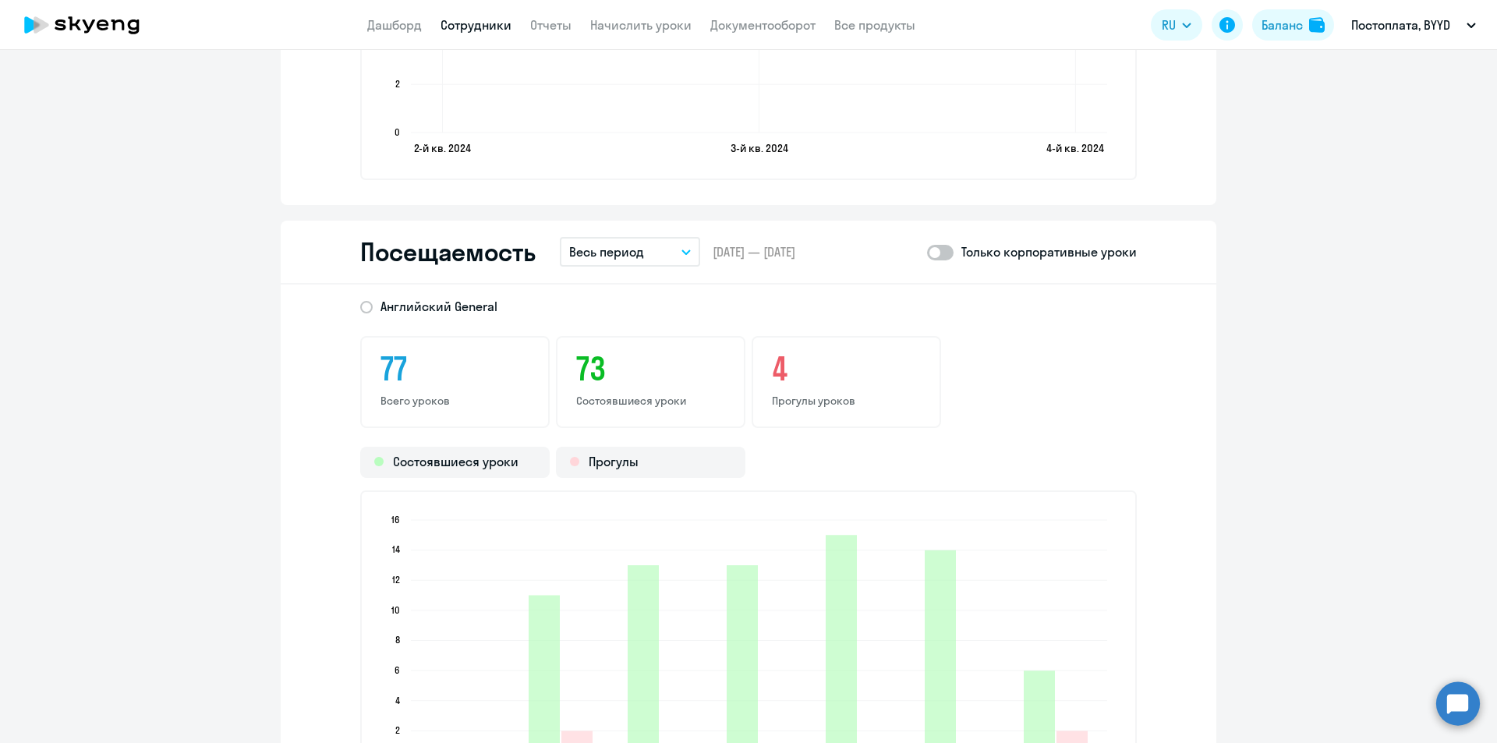
scroll to position [2183, 0]
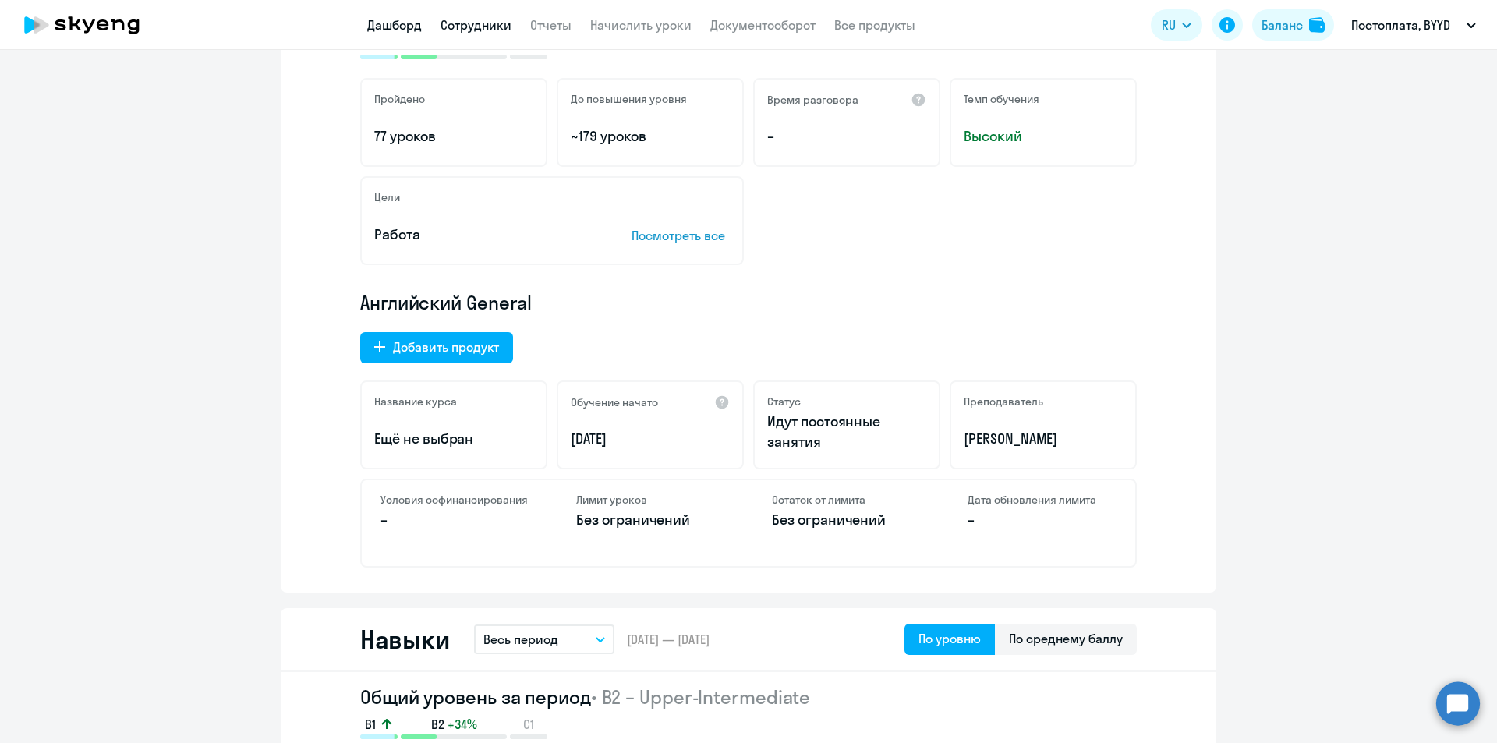
click at [410, 30] on link "Дашборд" at bounding box center [394, 25] width 55 height 16
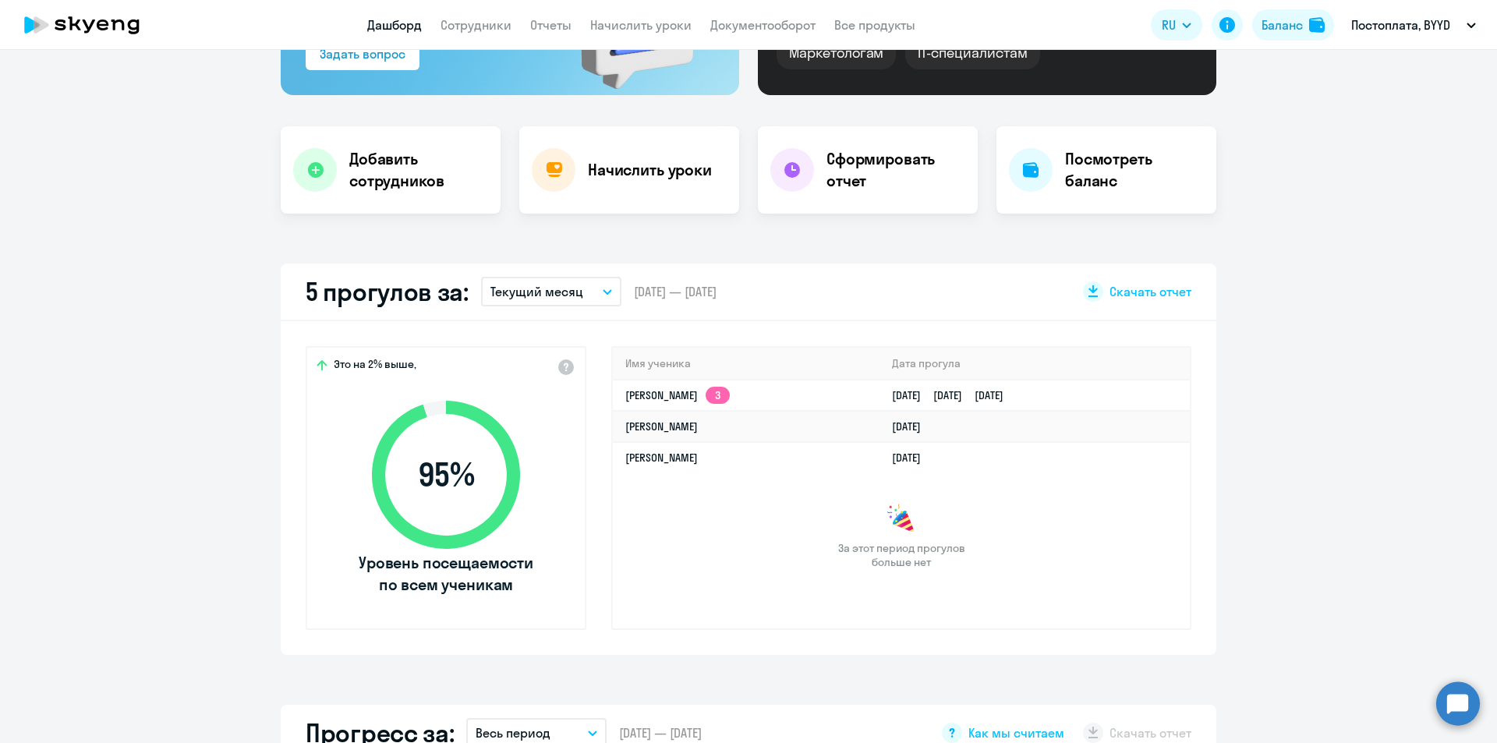
scroll to position [546, 0]
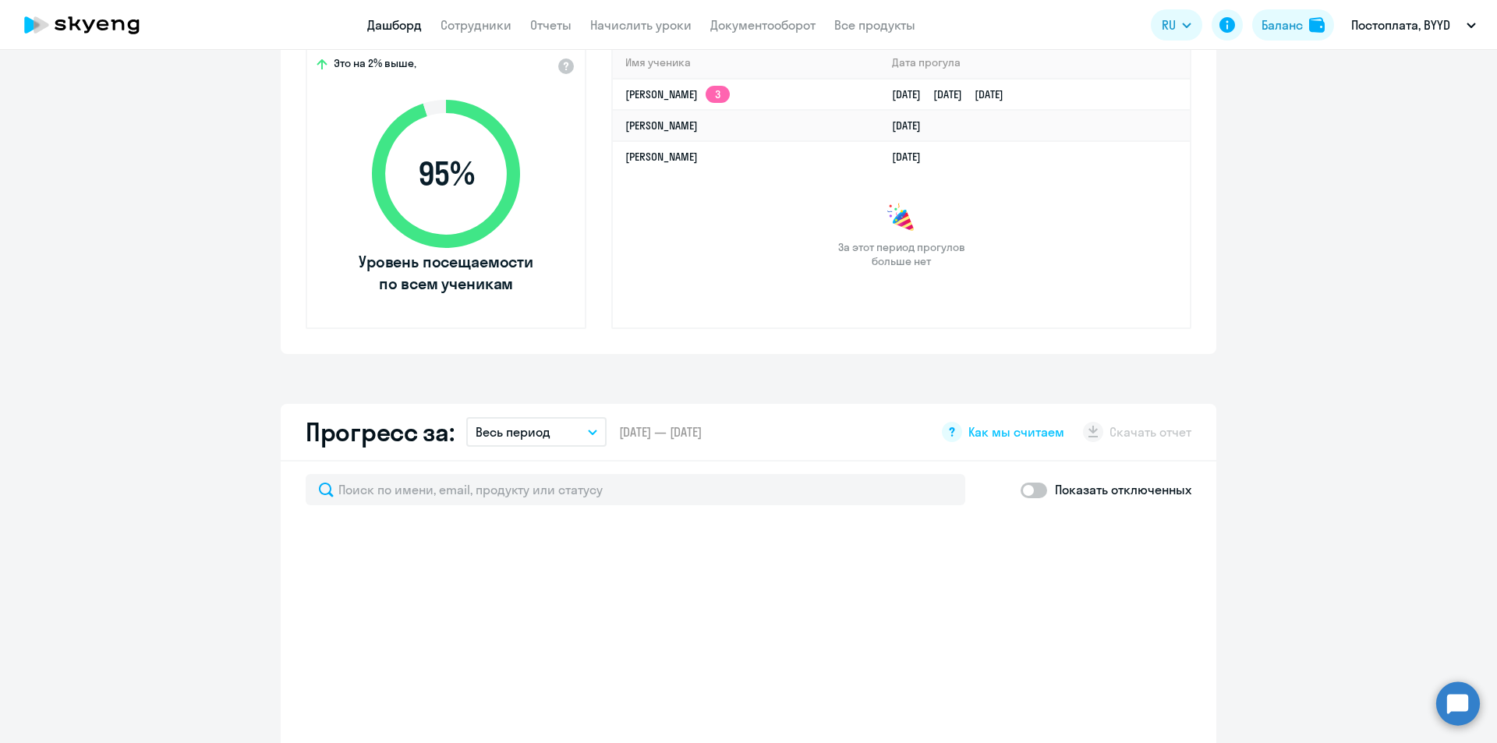
select select "30"
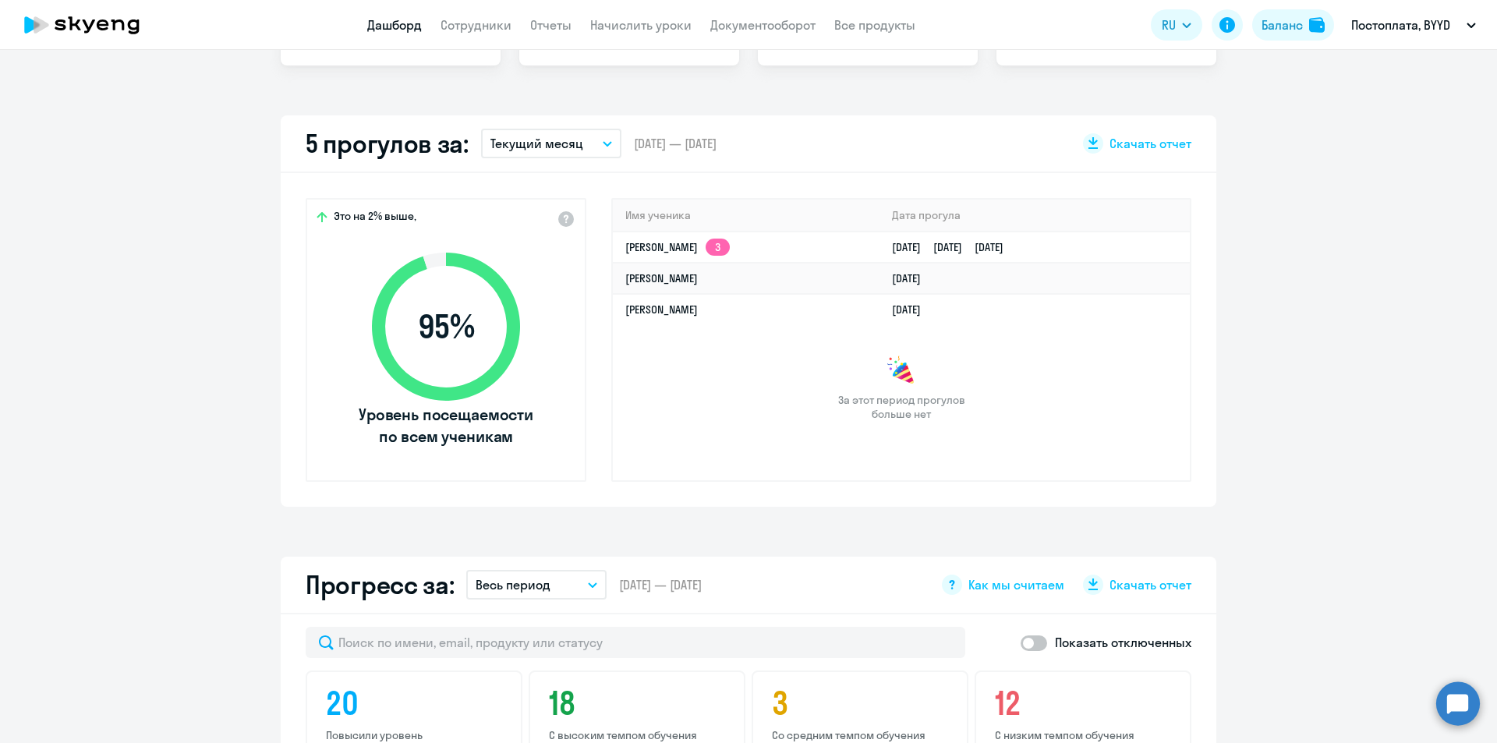
scroll to position [390, 0]
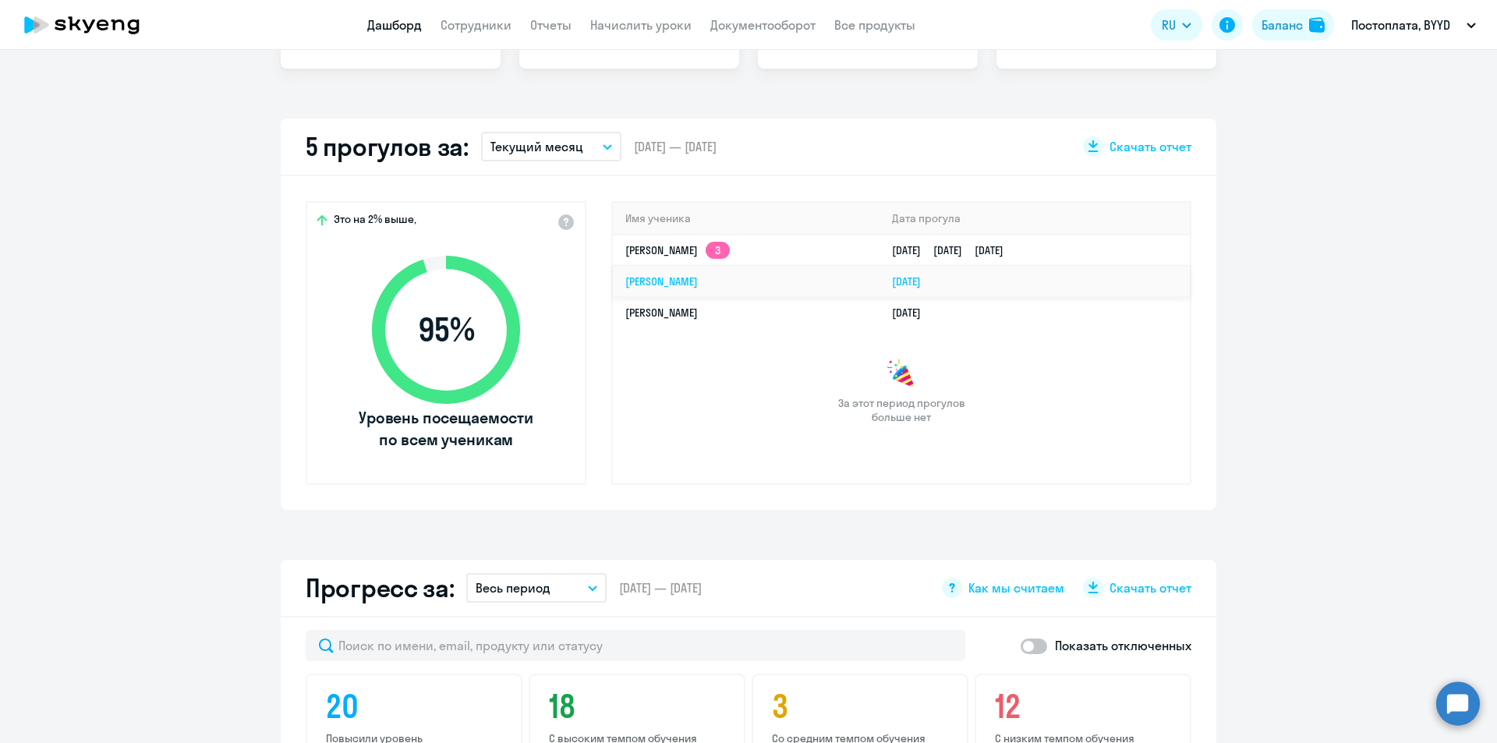
click at [822, 277] on td "[PERSON_NAME]" at bounding box center [746, 281] width 267 height 31
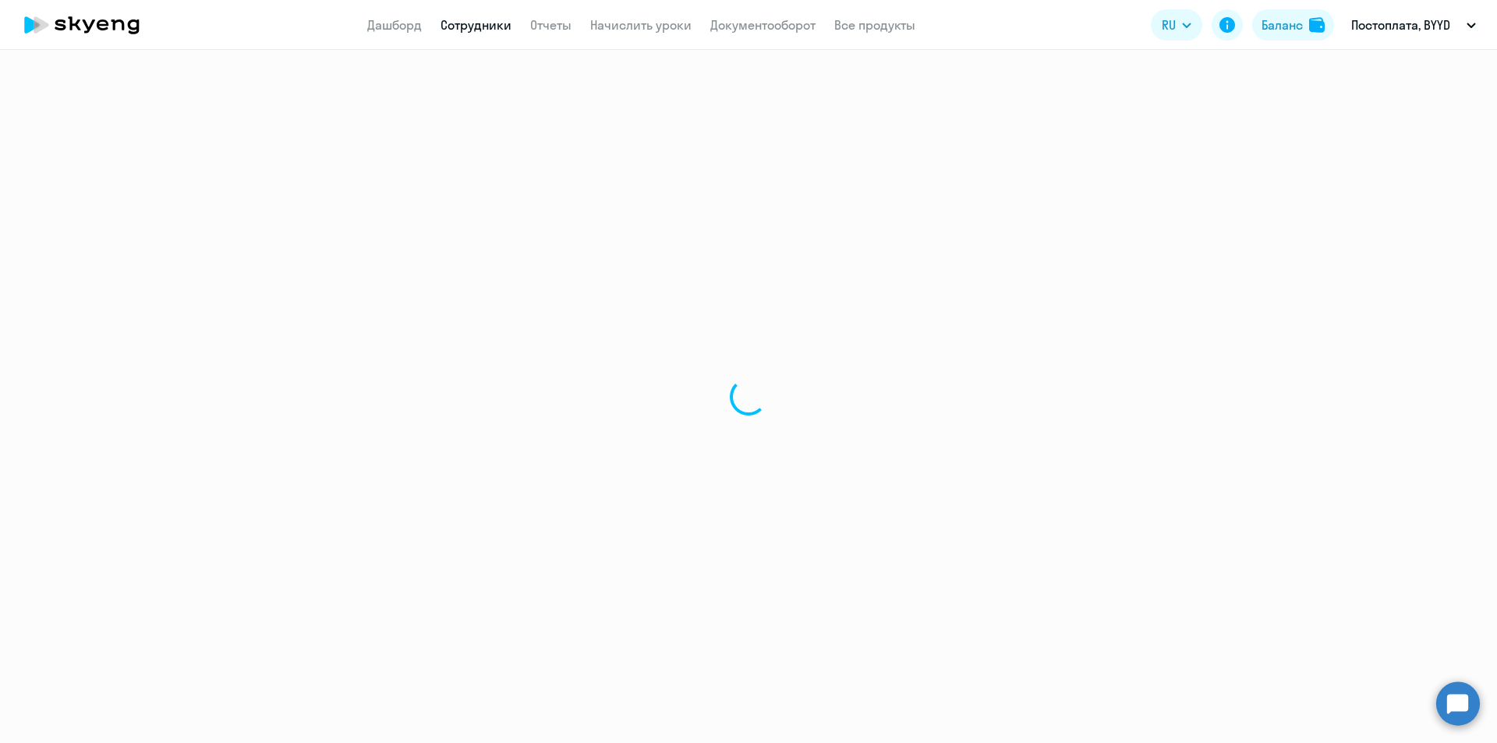
select select "english"
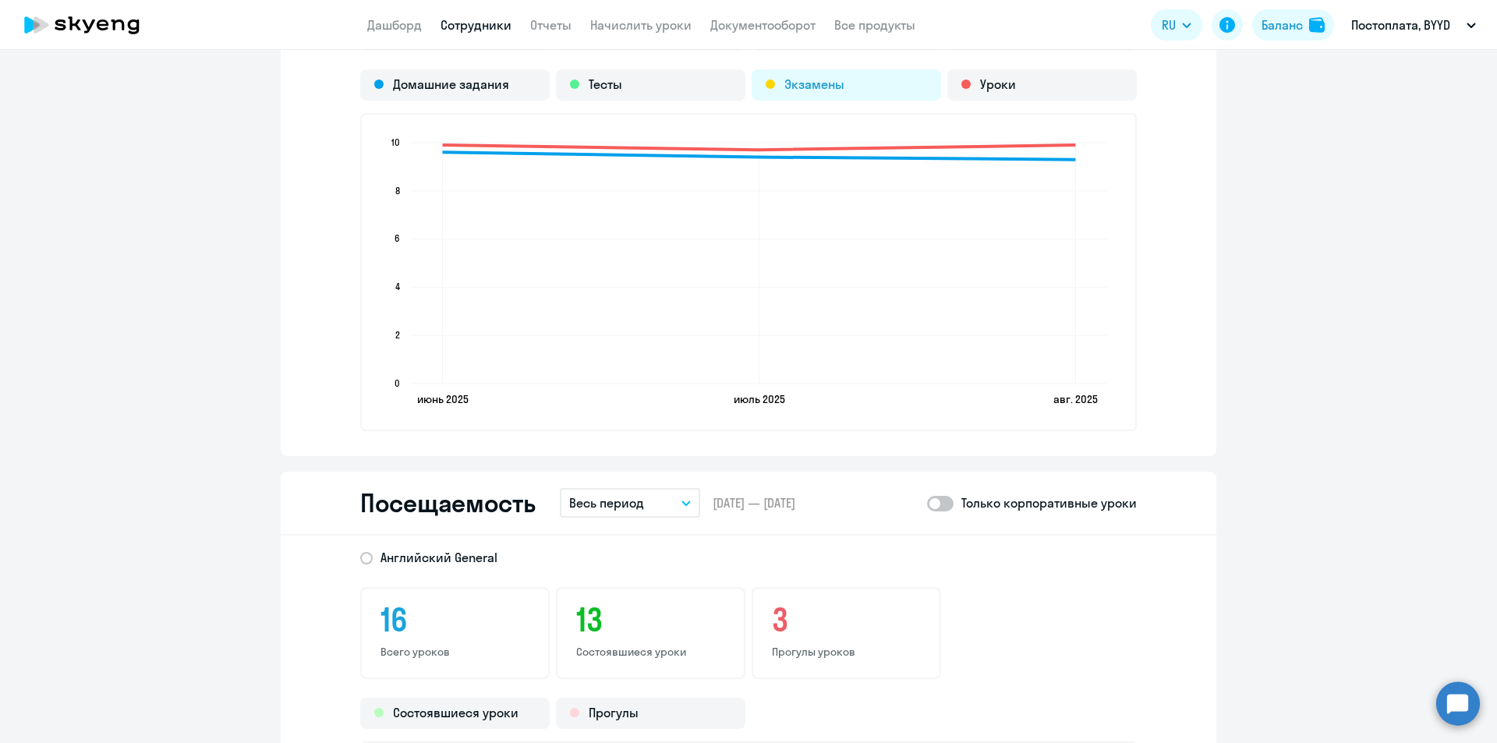
scroll to position [1638, 0]
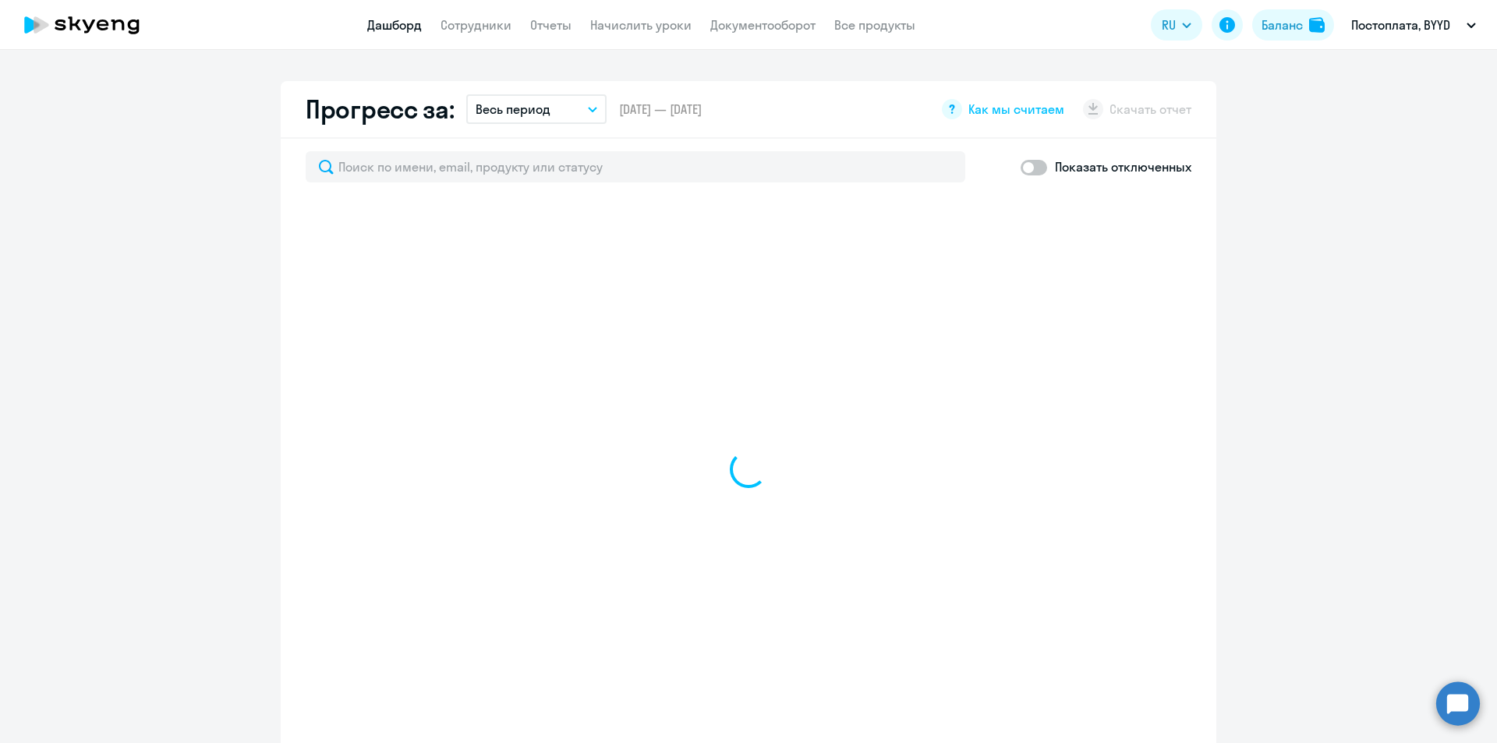
scroll to position [557, 0]
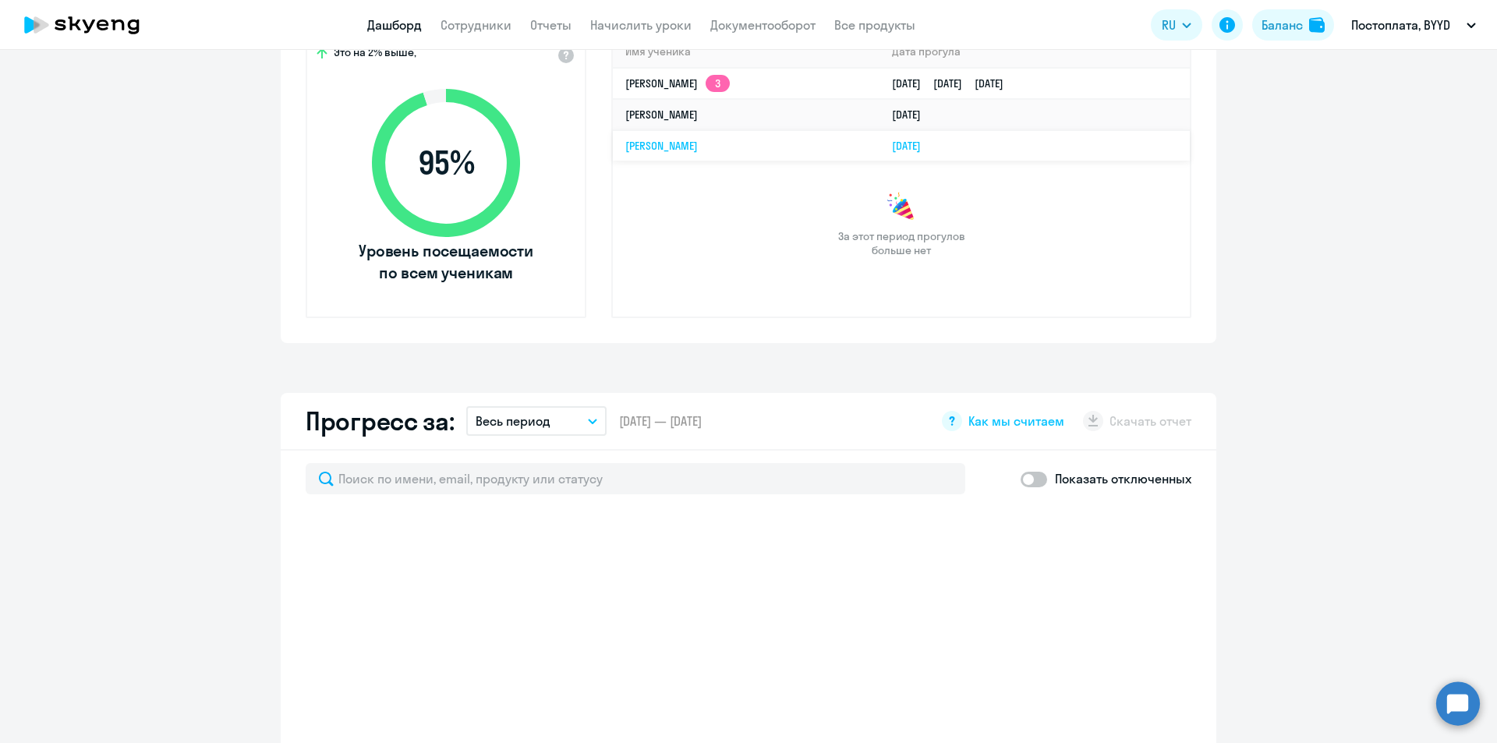
click at [662, 143] on link "[PERSON_NAME]" at bounding box center [661, 146] width 73 height 14
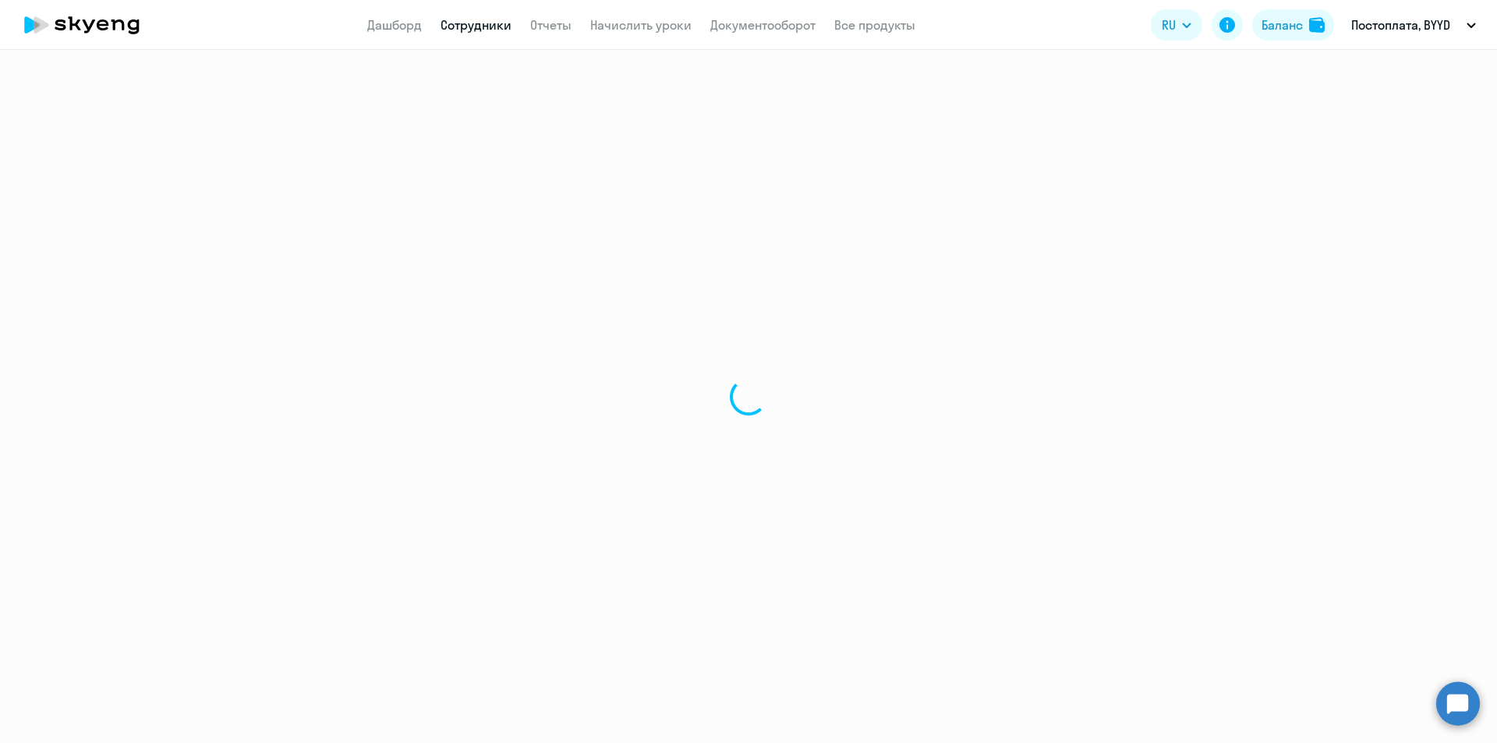
select select "english"
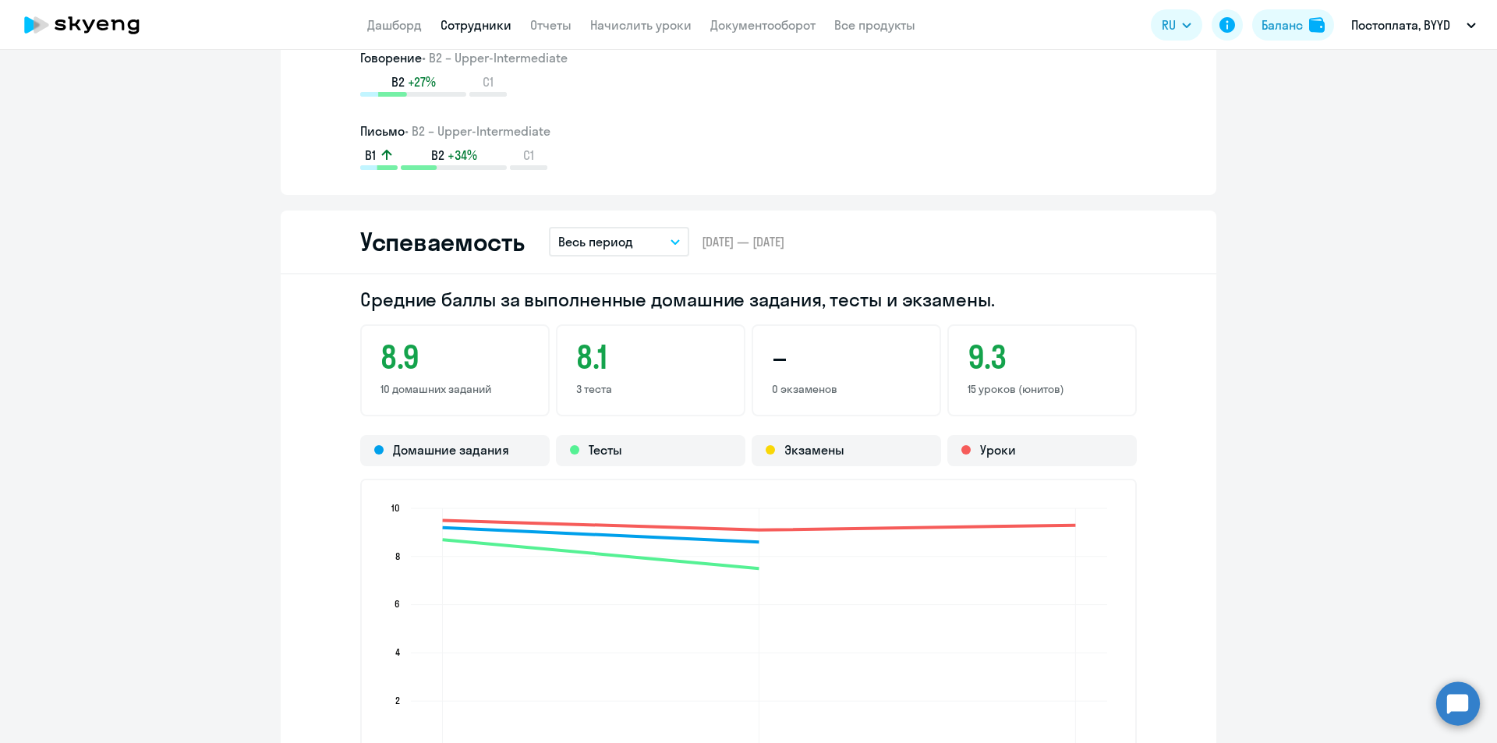
scroll to position [702, 0]
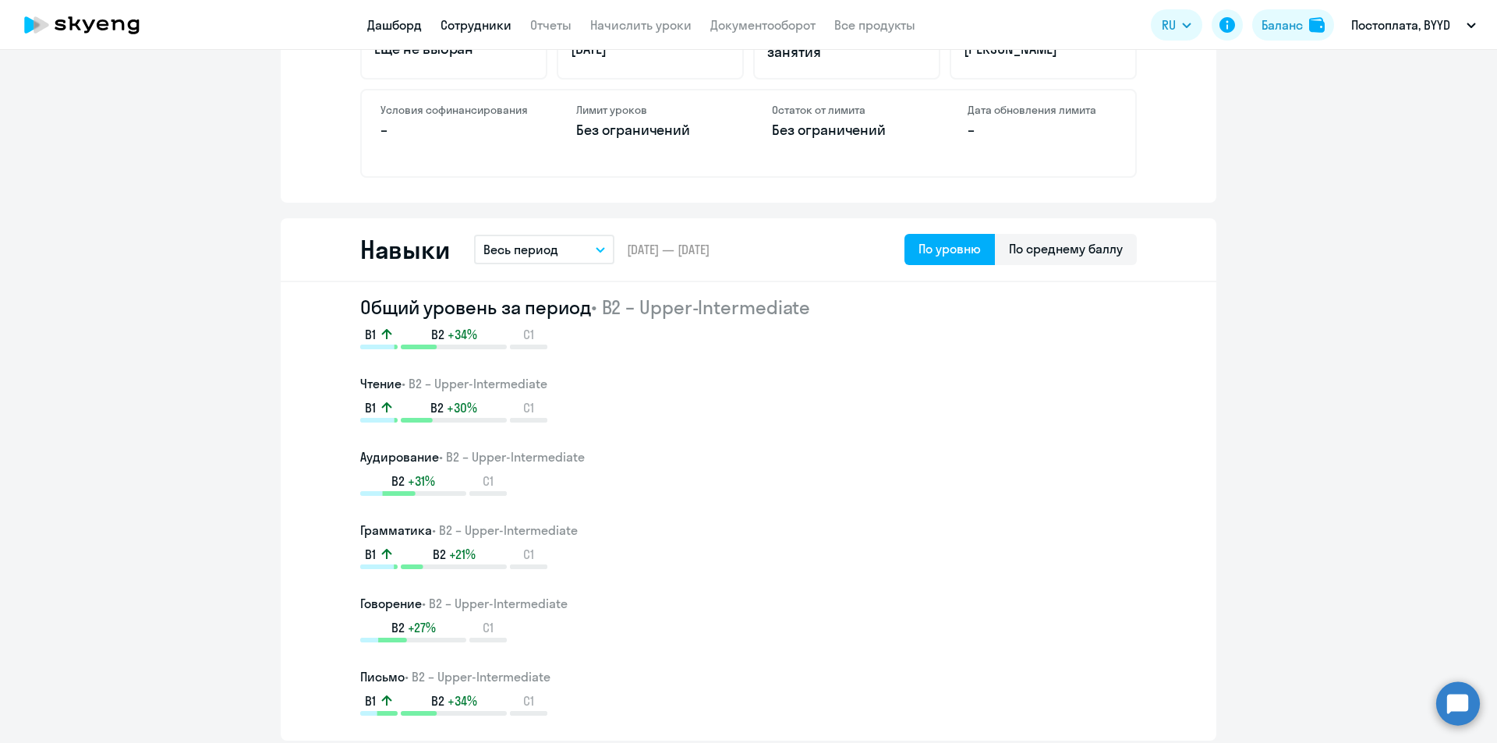
click at [384, 17] on link "Дашборд" at bounding box center [394, 25] width 55 height 16
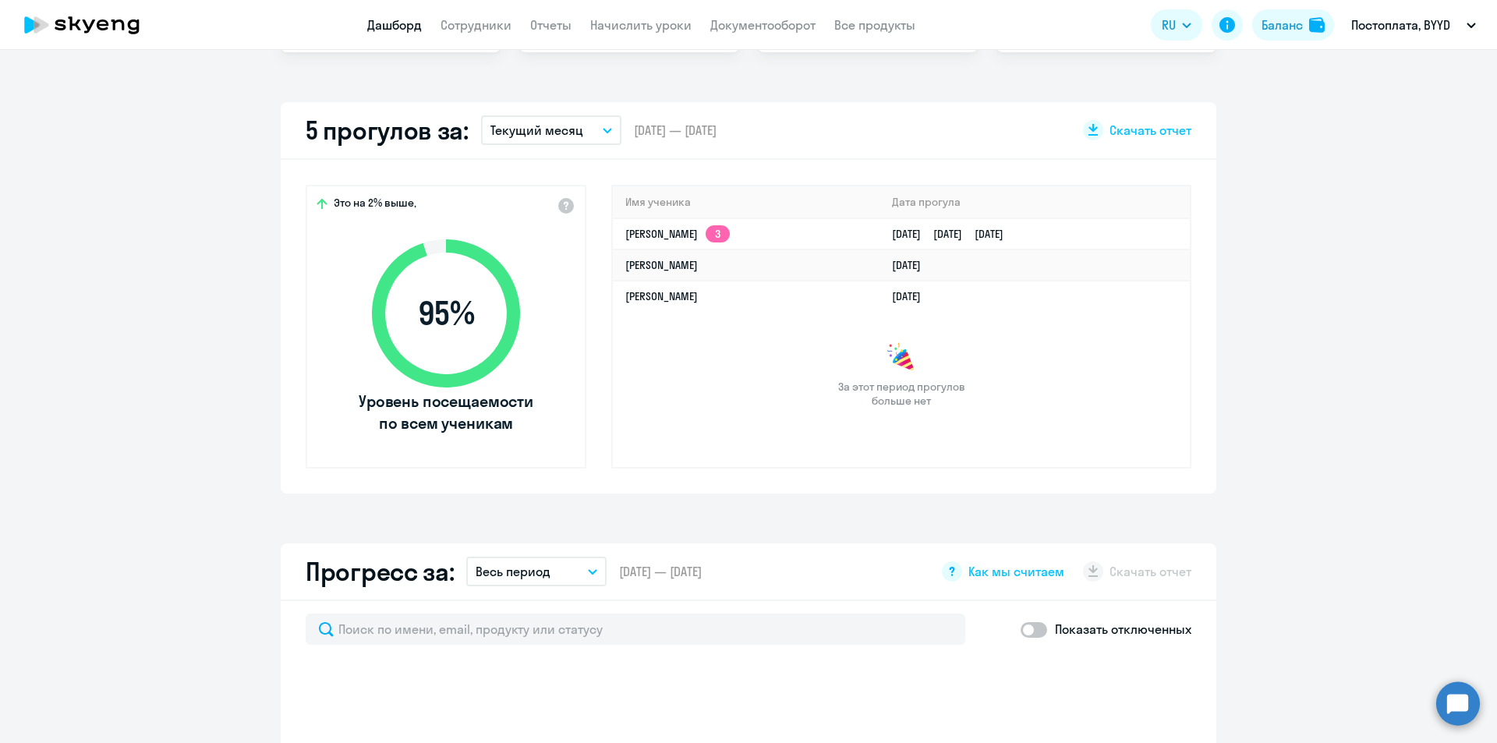
scroll to position [624, 0]
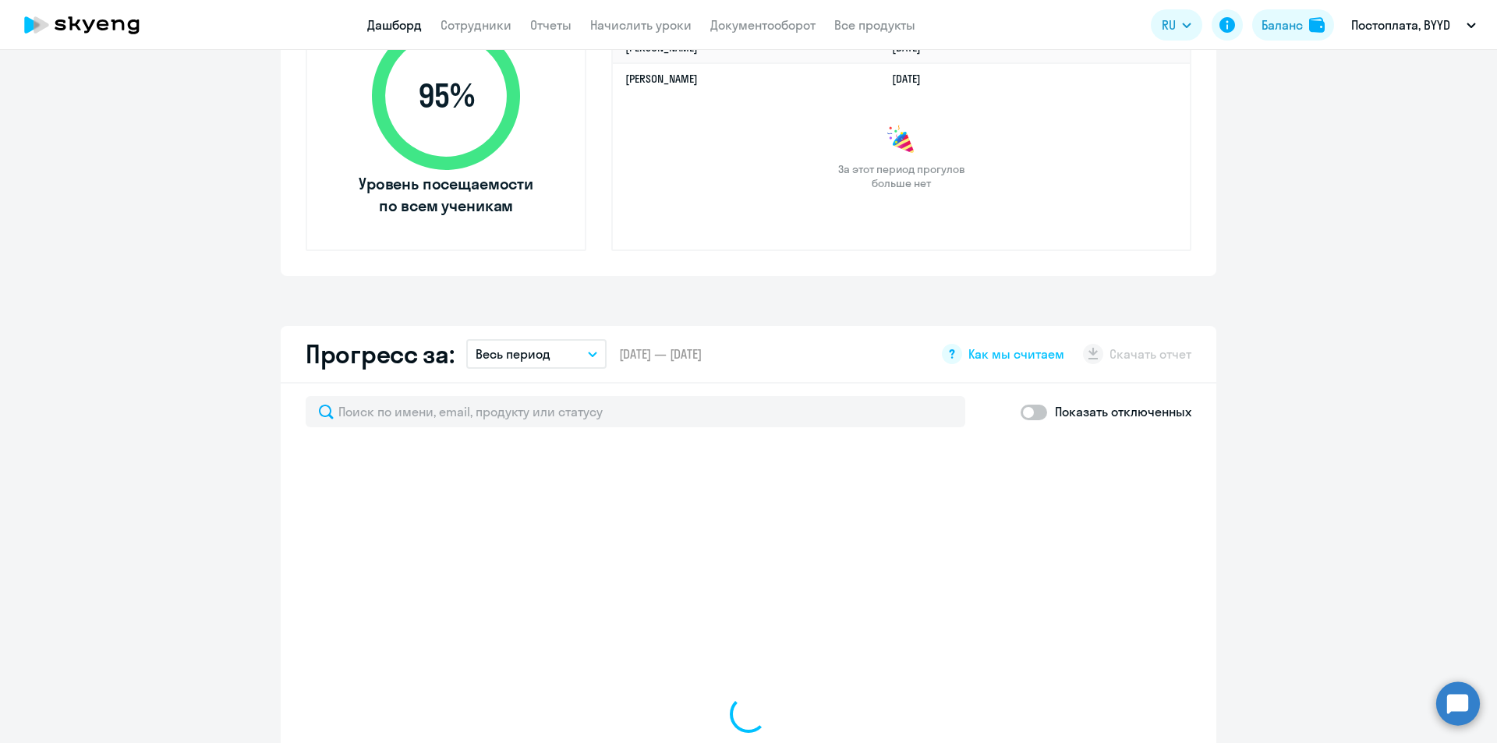
select select "30"
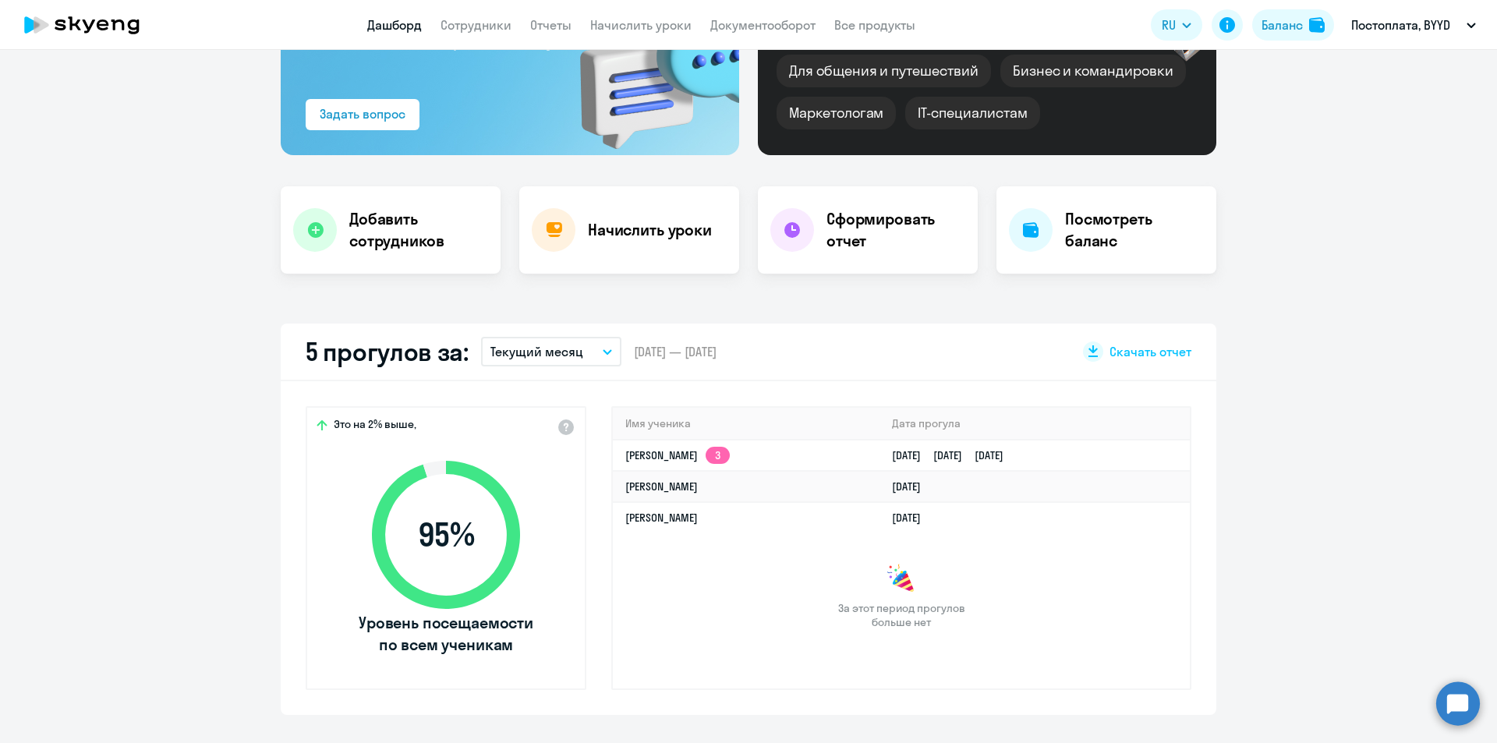
scroll to position [234, 0]
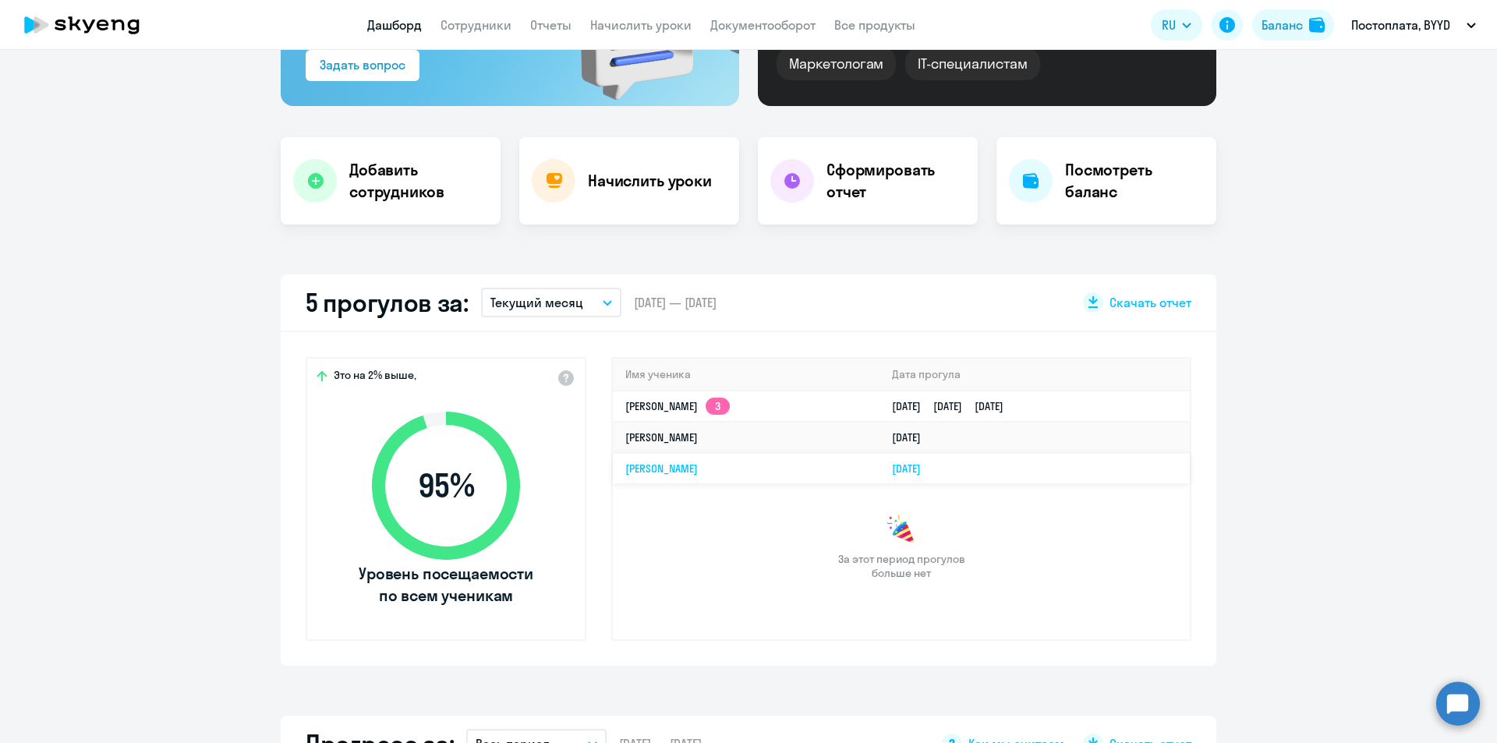
click at [647, 462] on link "[PERSON_NAME]" at bounding box center [661, 469] width 73 height 14
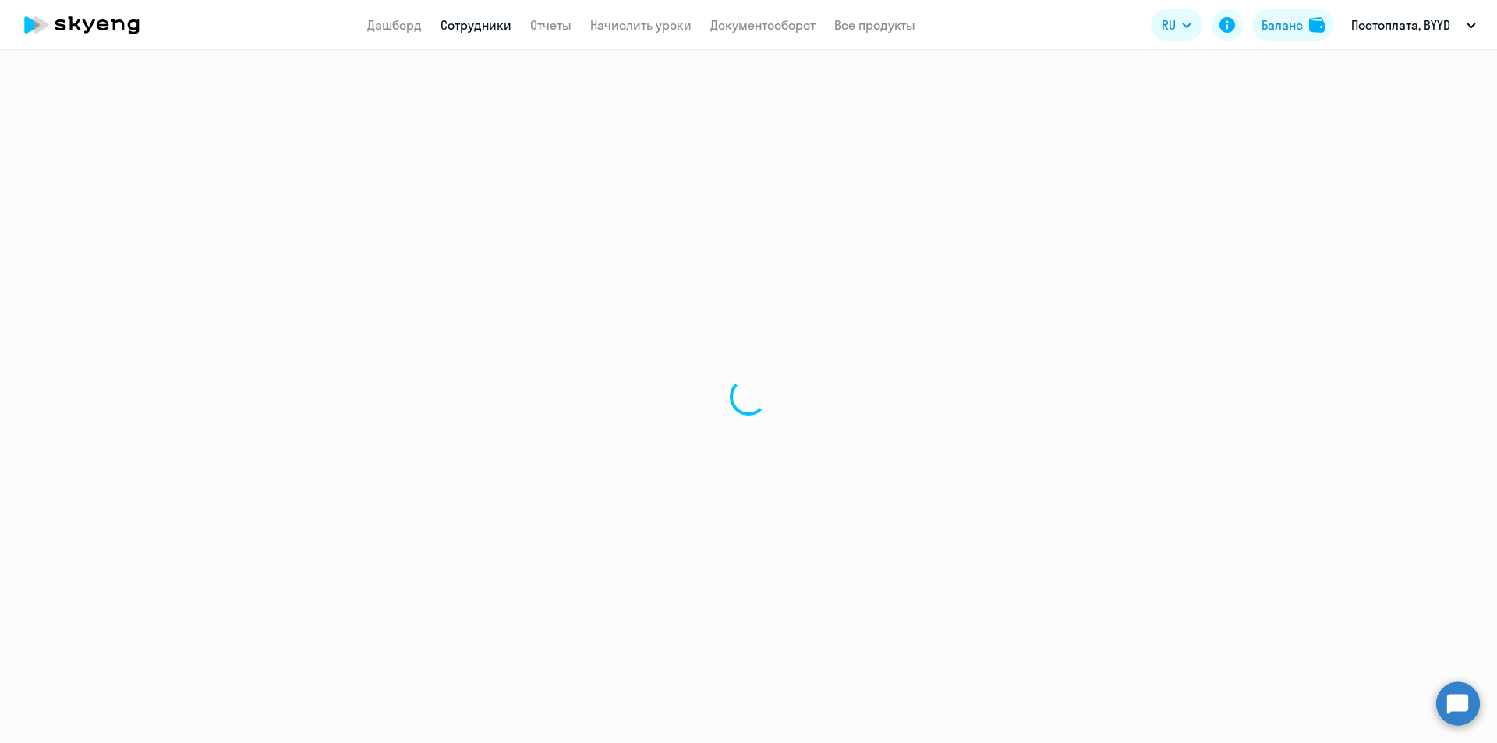
select select "english"
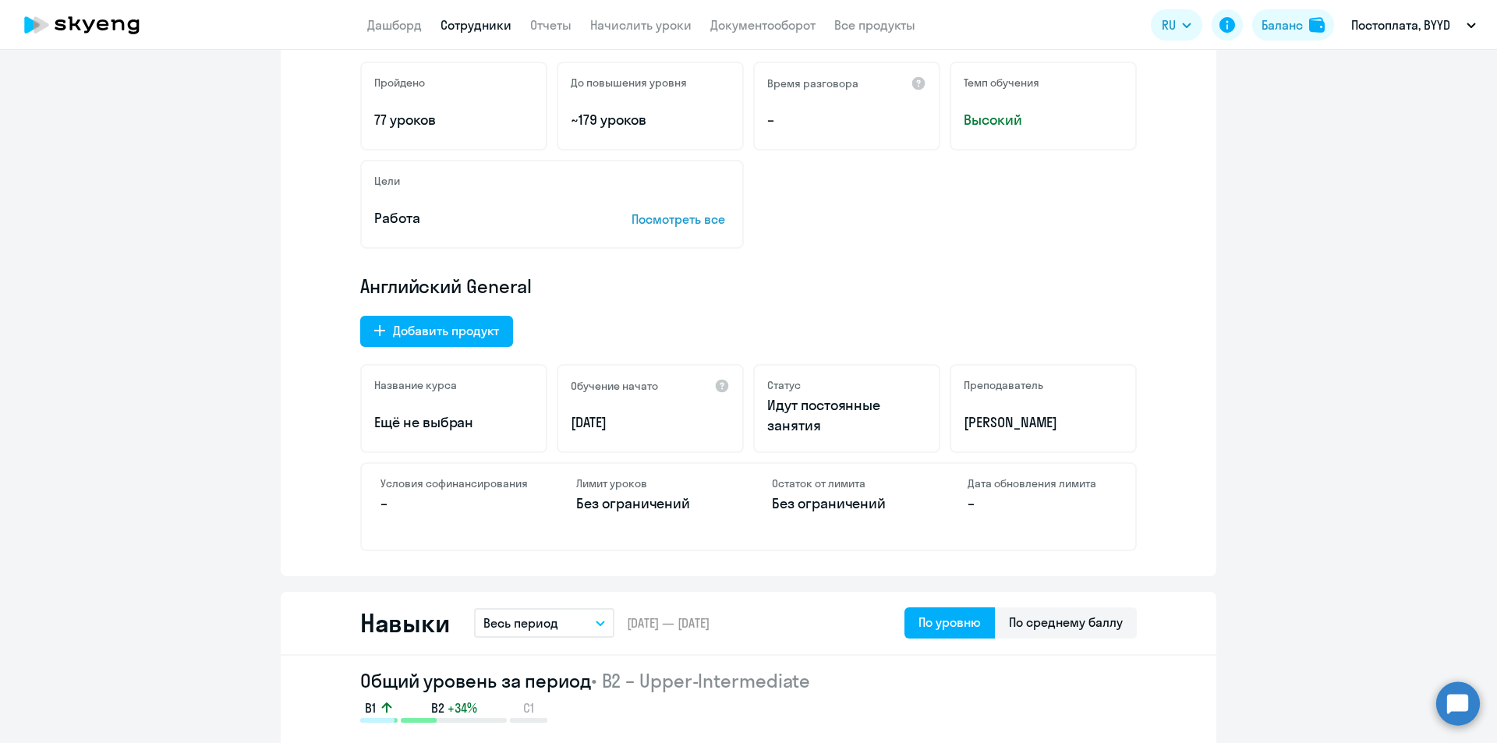
scroll to position [468, 0]
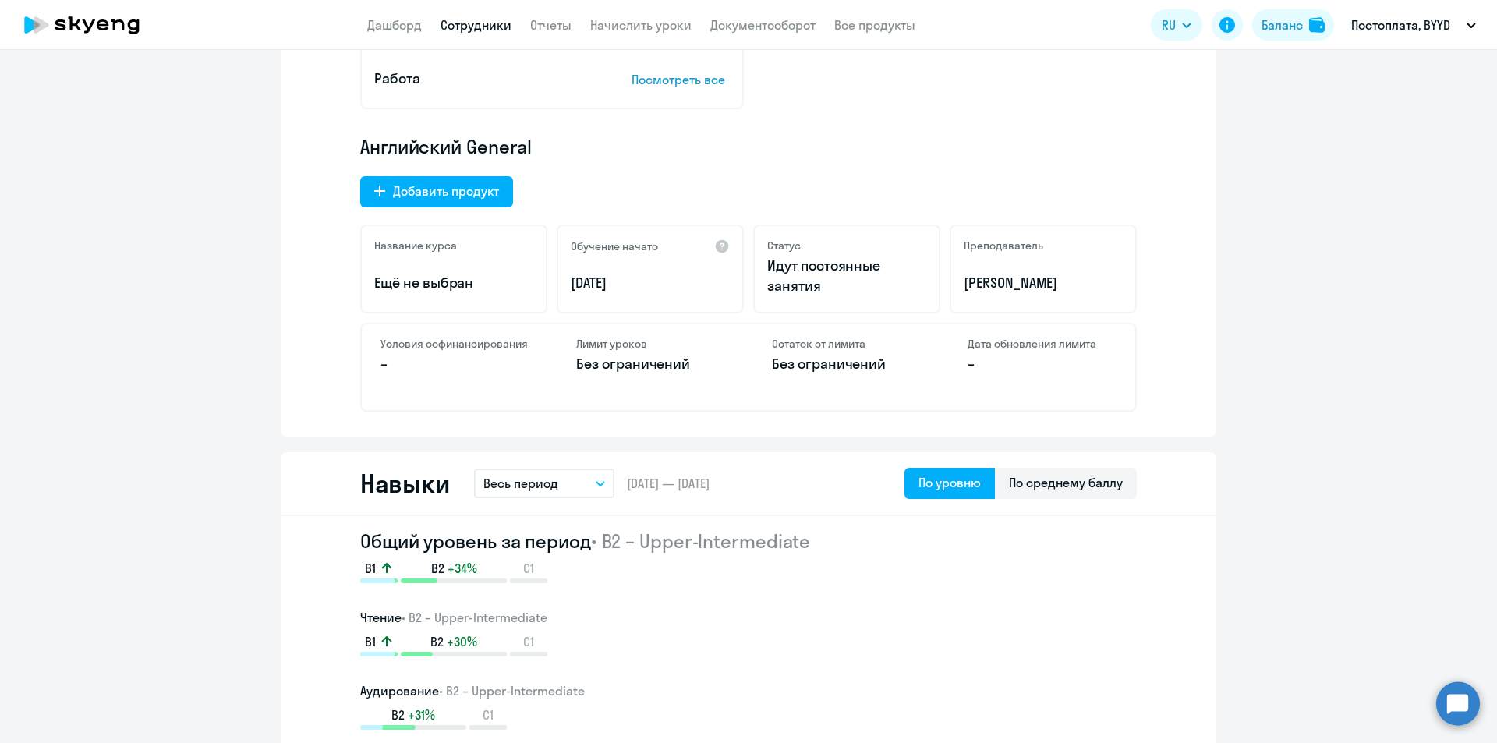
click at [379, 16] on app-menu-item-link "Дашборд" at bounding box center [394, 25] width 55 height 19
click at [394, 32] on link "Дашборд" at bounding box center [394, 25] width 55 height 16
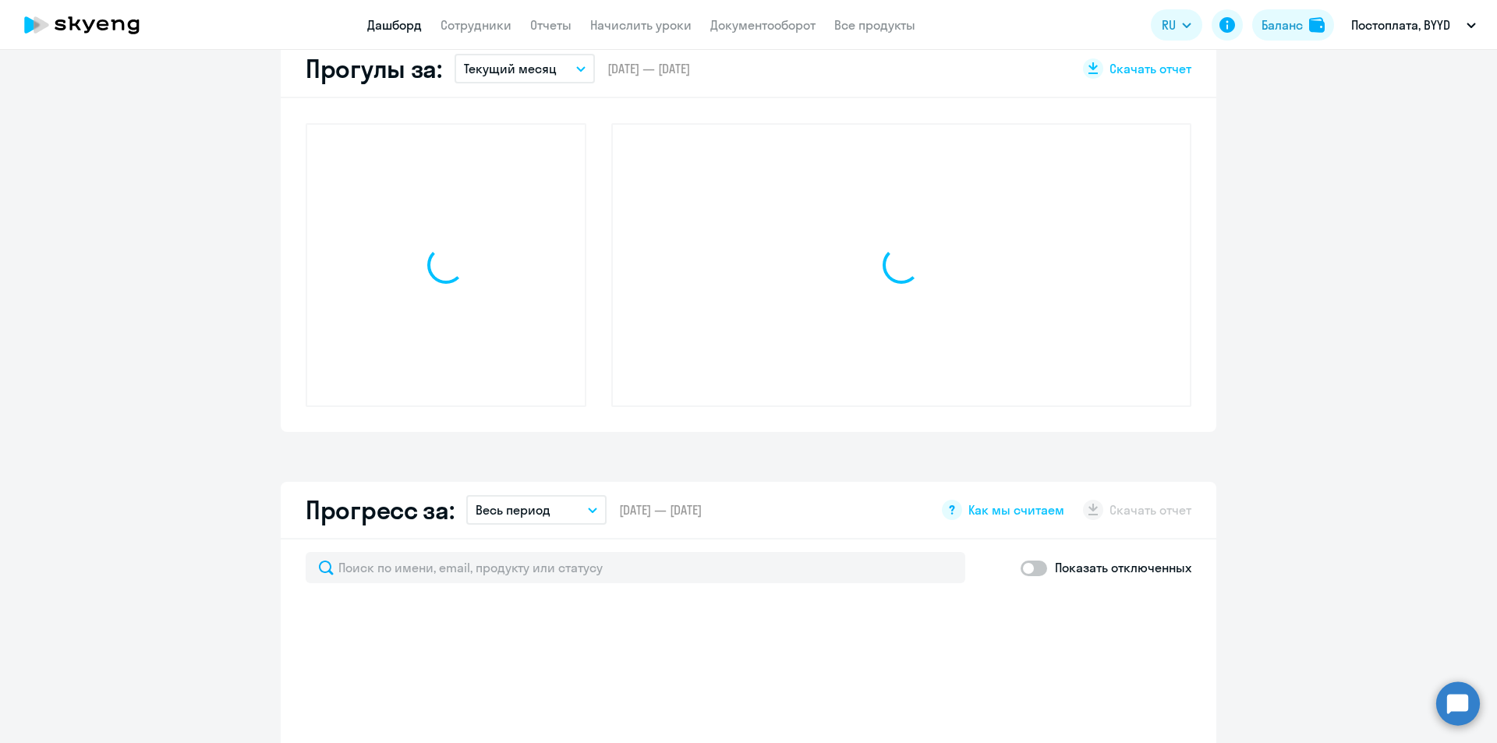
scroll to position [577, 0]
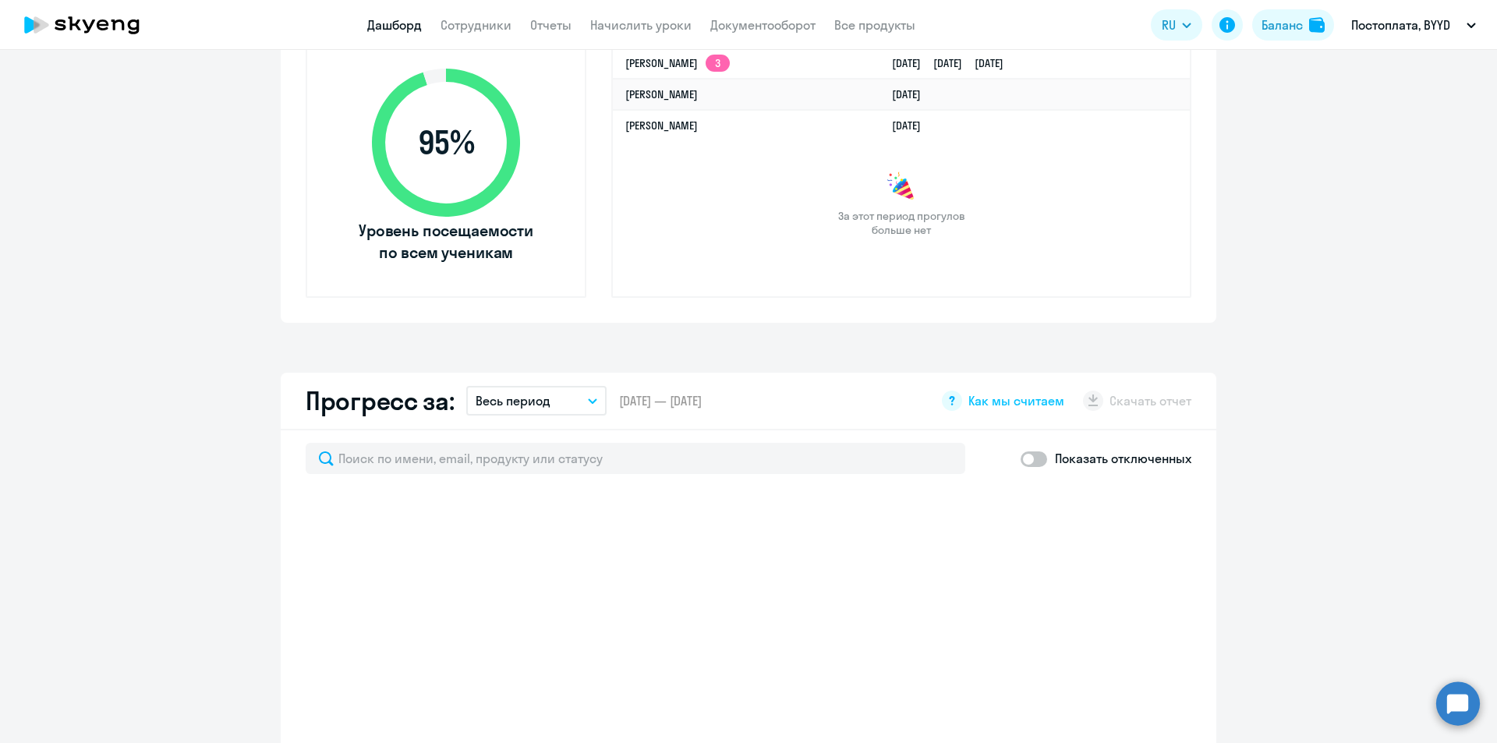
select select "30"
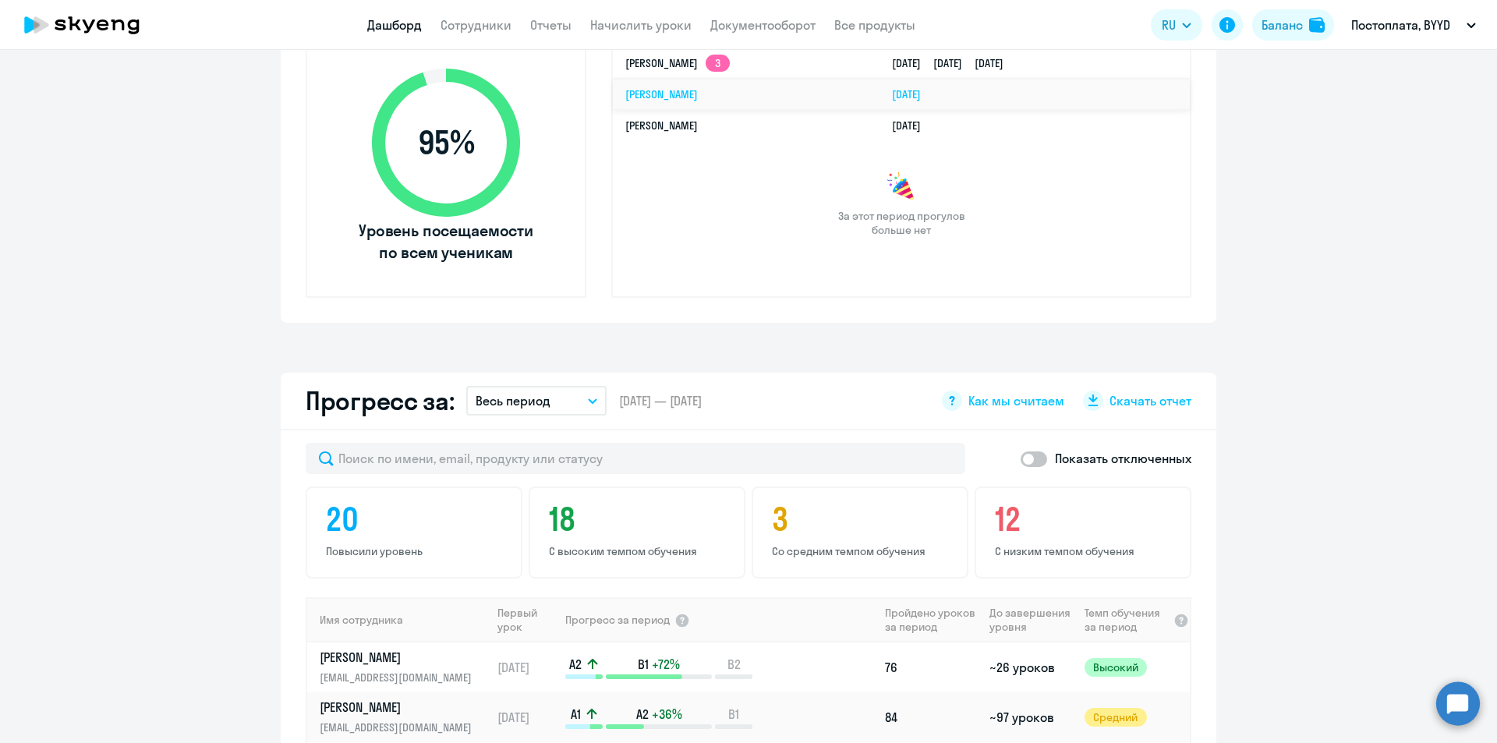
click at [660, 95] on link "[PERSON_NAME]" at bounding box center [661, 94] width 73 height 14
select select "english"
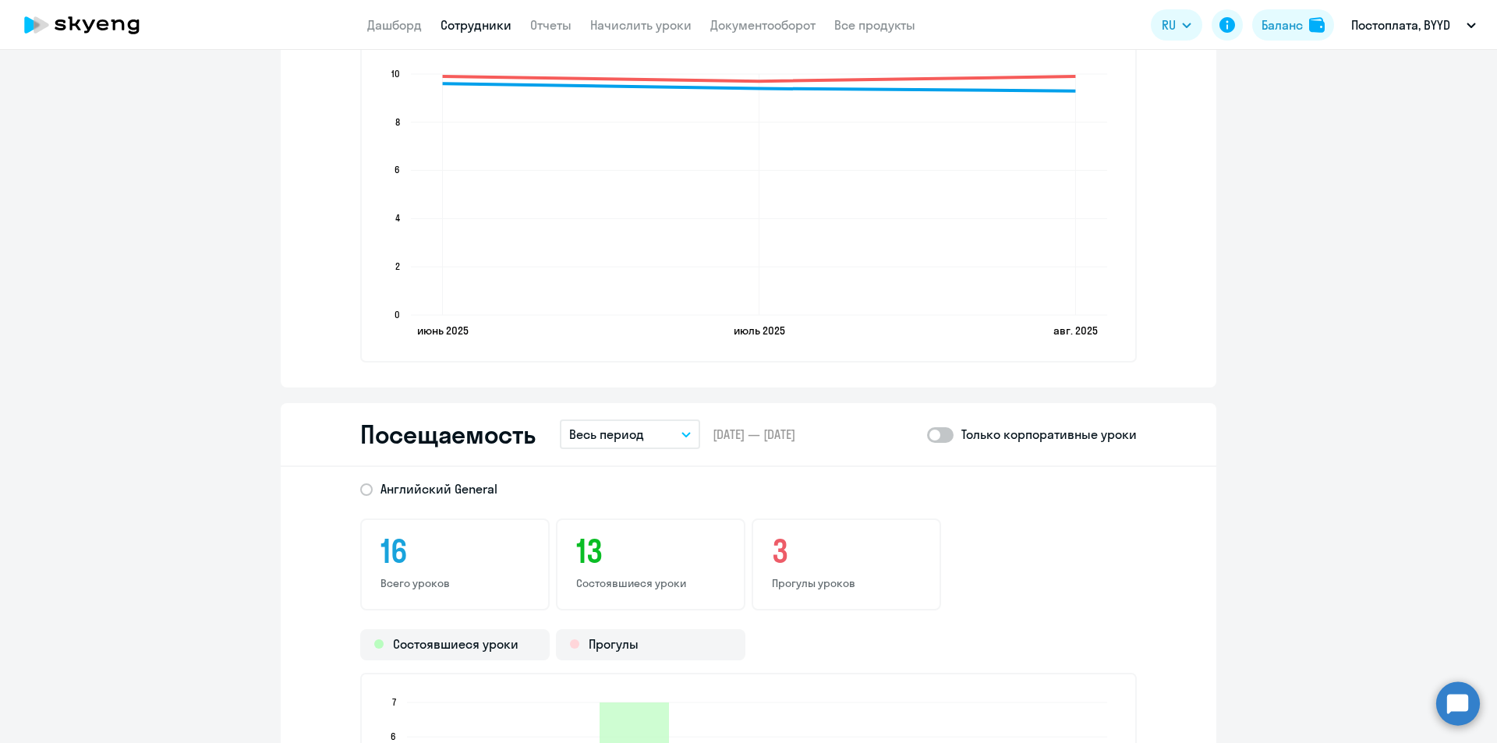
scroll to position [1638, 0]
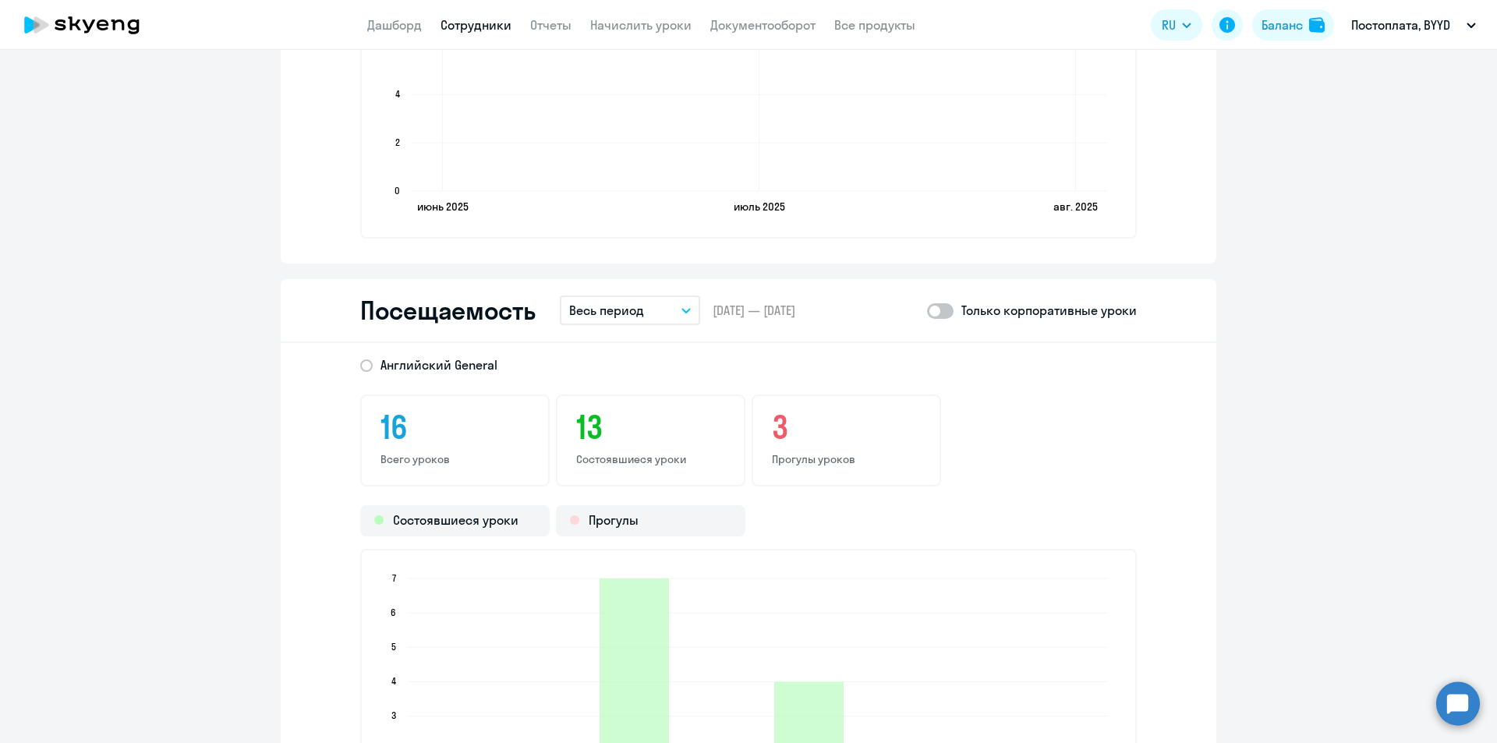
click at [774, 453] on p "Прогулы уроков" at bounding box center [846, 459] width 149 height 14
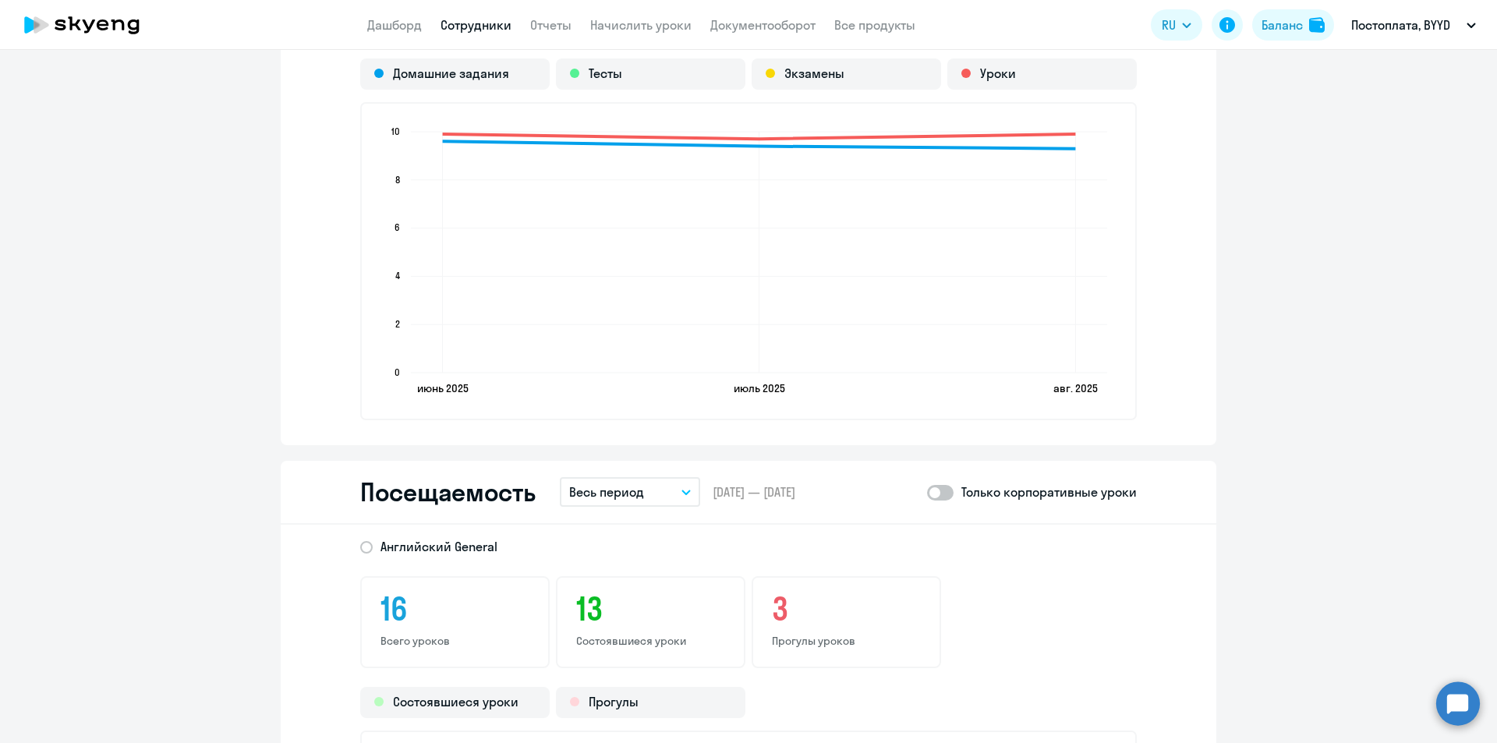
scroll to position [1606, 0]
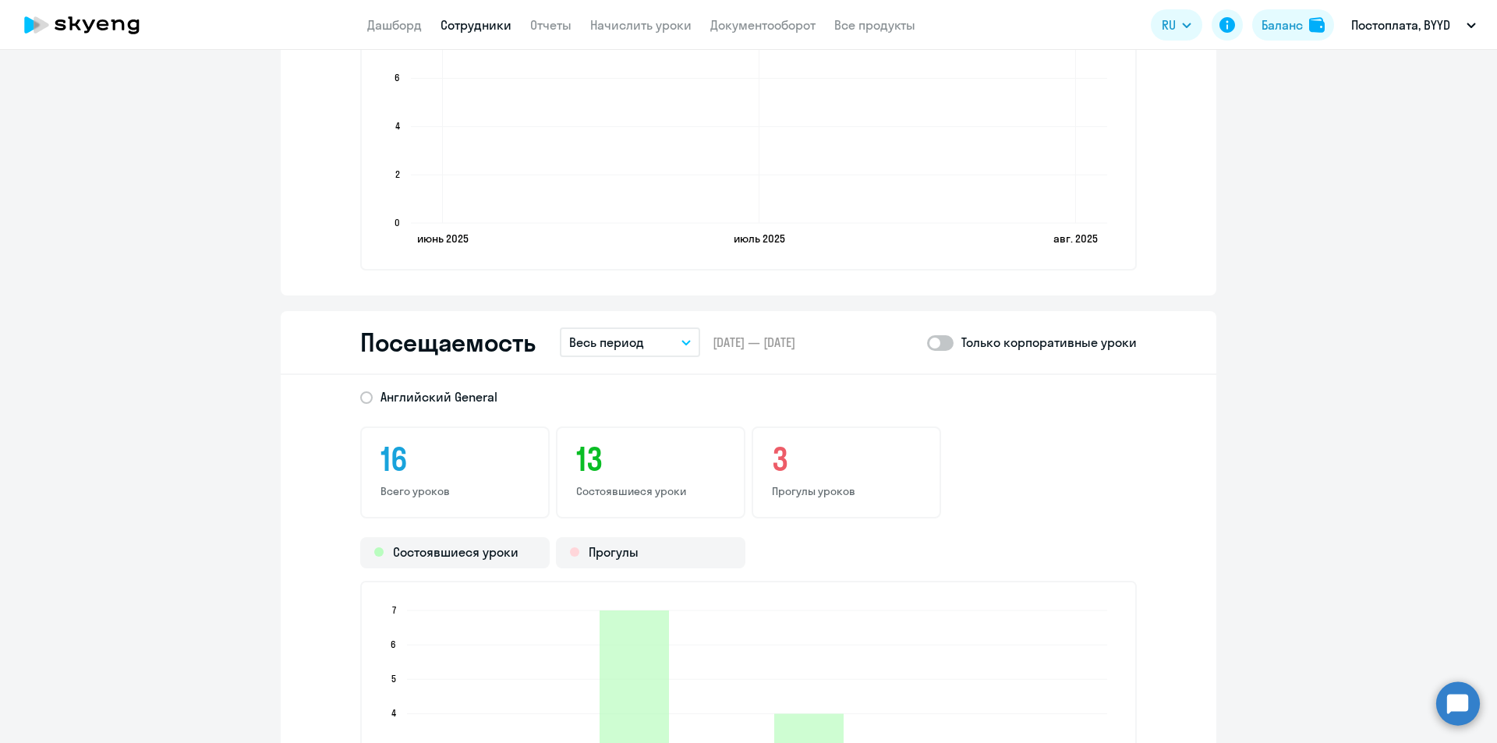
click at [645, 333] on button "Весь период" at bounding box center [630, 343] width 140 height 30
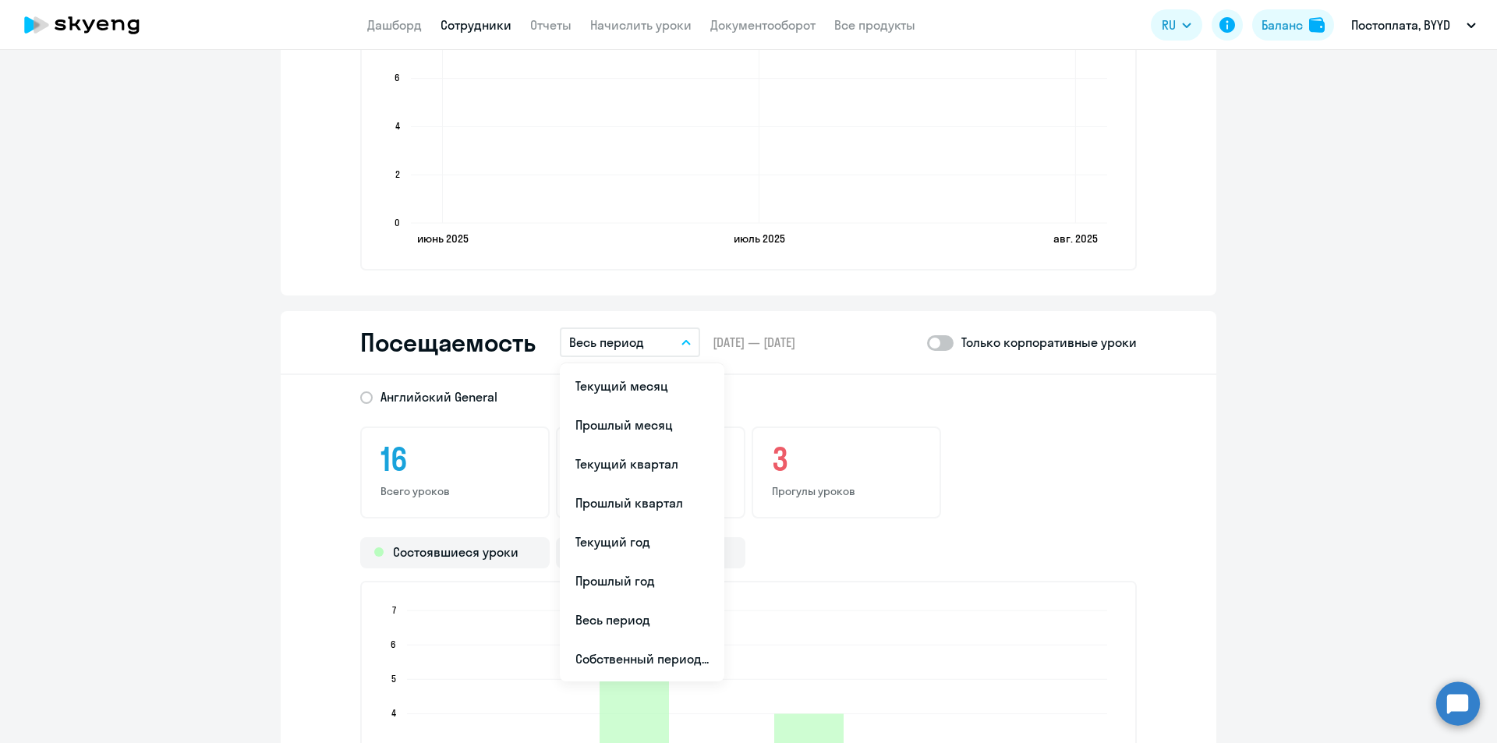
click at [872, 424] on div "[DEMOGRAPHIC_DATA] General 16 Всего уроков 13 Состоявшиеся уроки 3 Прогулы урок…" at bounding box center [749, 649] width 936 height 549
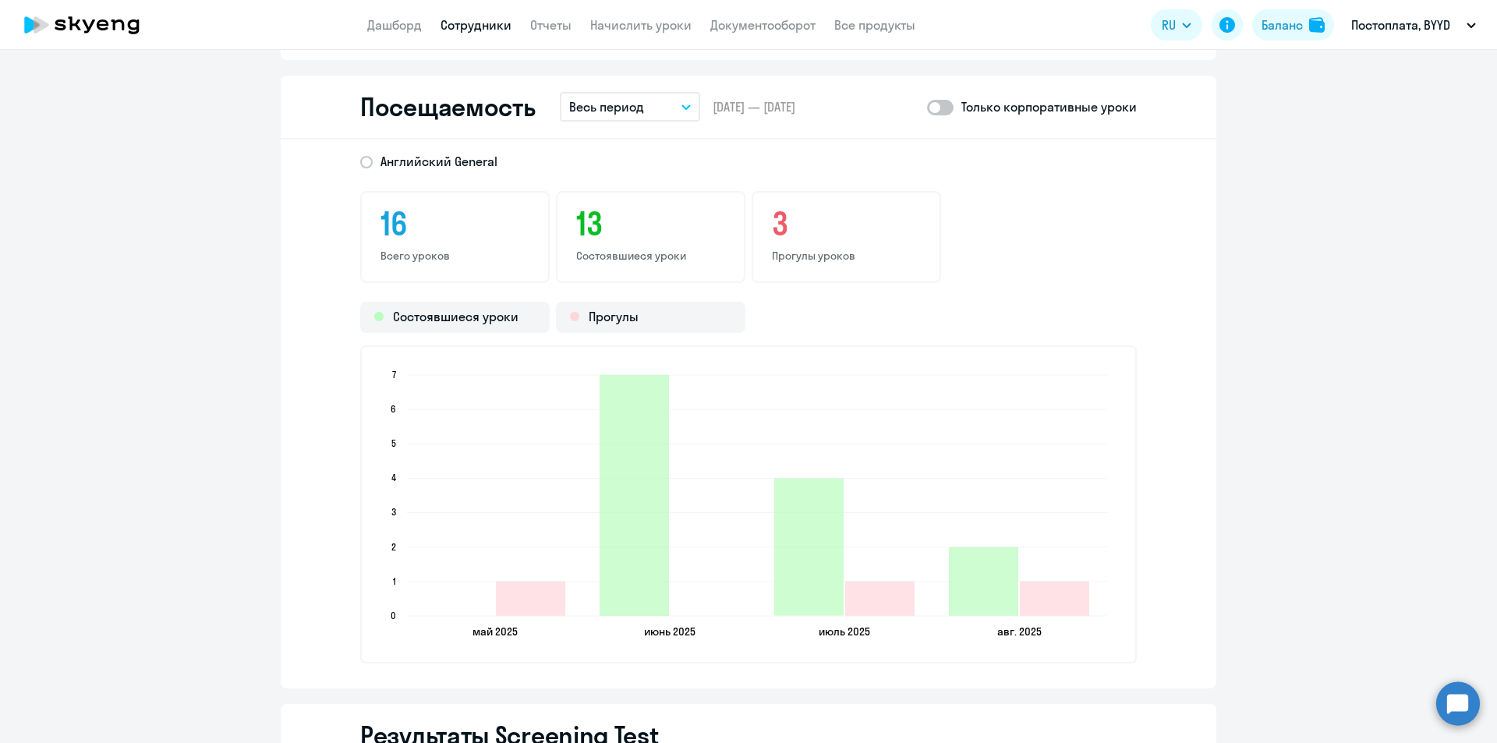
scroll to position [1918, 0]
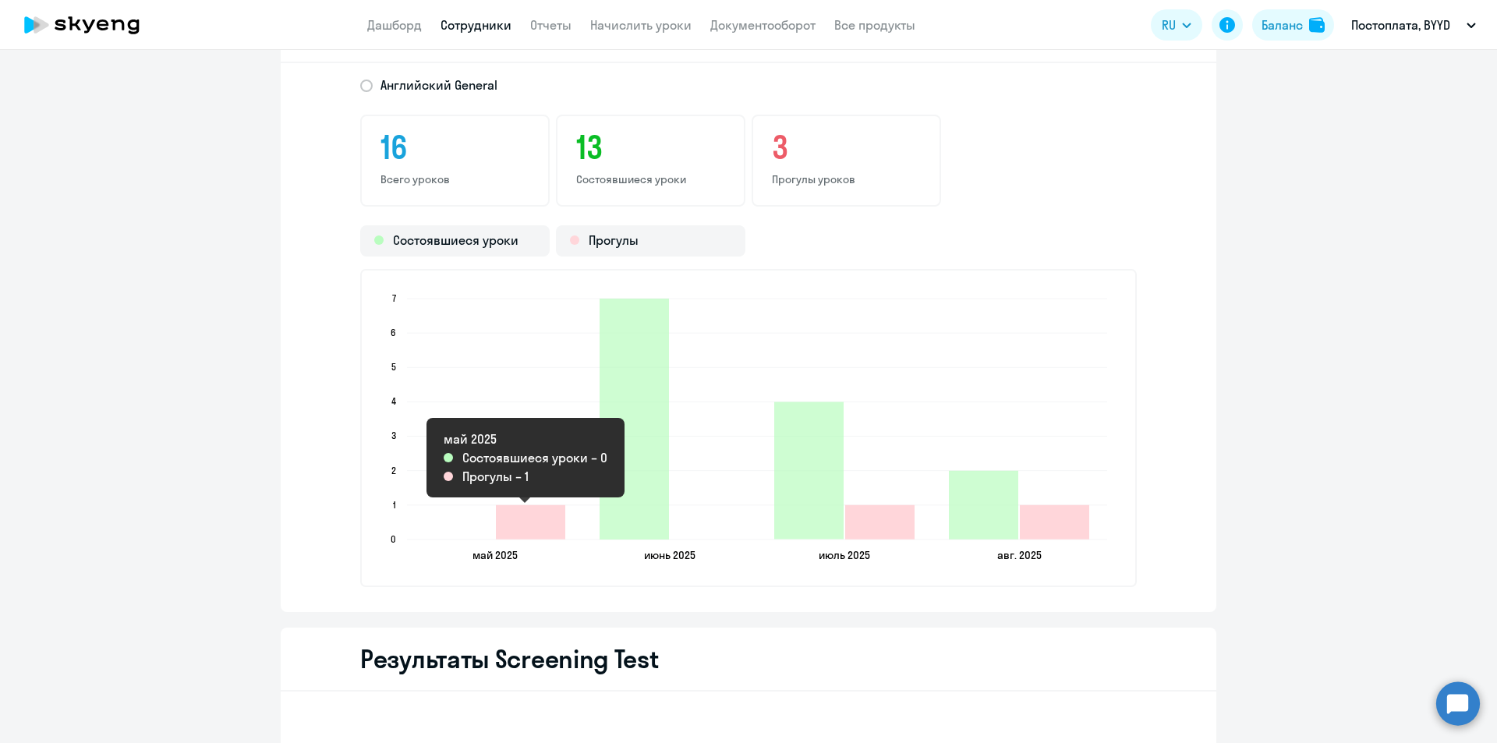
click at [507, 534] on icon "2025-05-17T21:00:00.000Z Прогулы 1" at bounding box center [530, 522] width 69 height 34
